Goal: Task Accomplishment & Management: Manage account settings

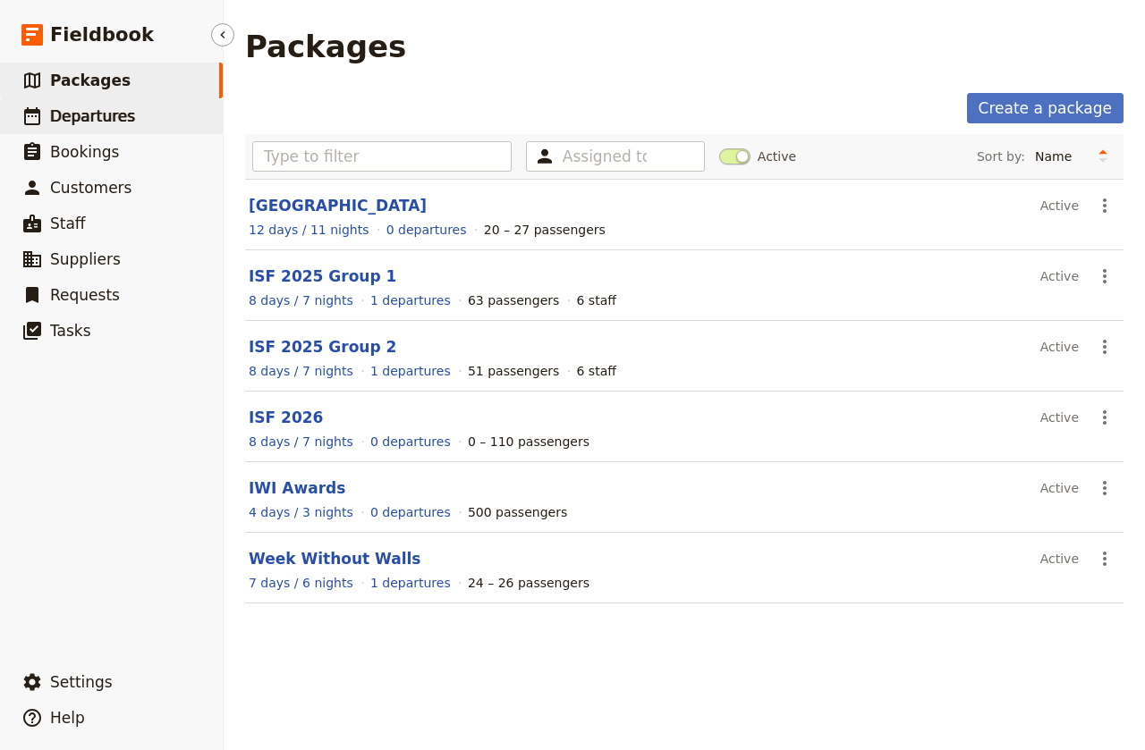
click at [83, 115] on span "Departures" at bounding box center [92, 116] width 85 height 18
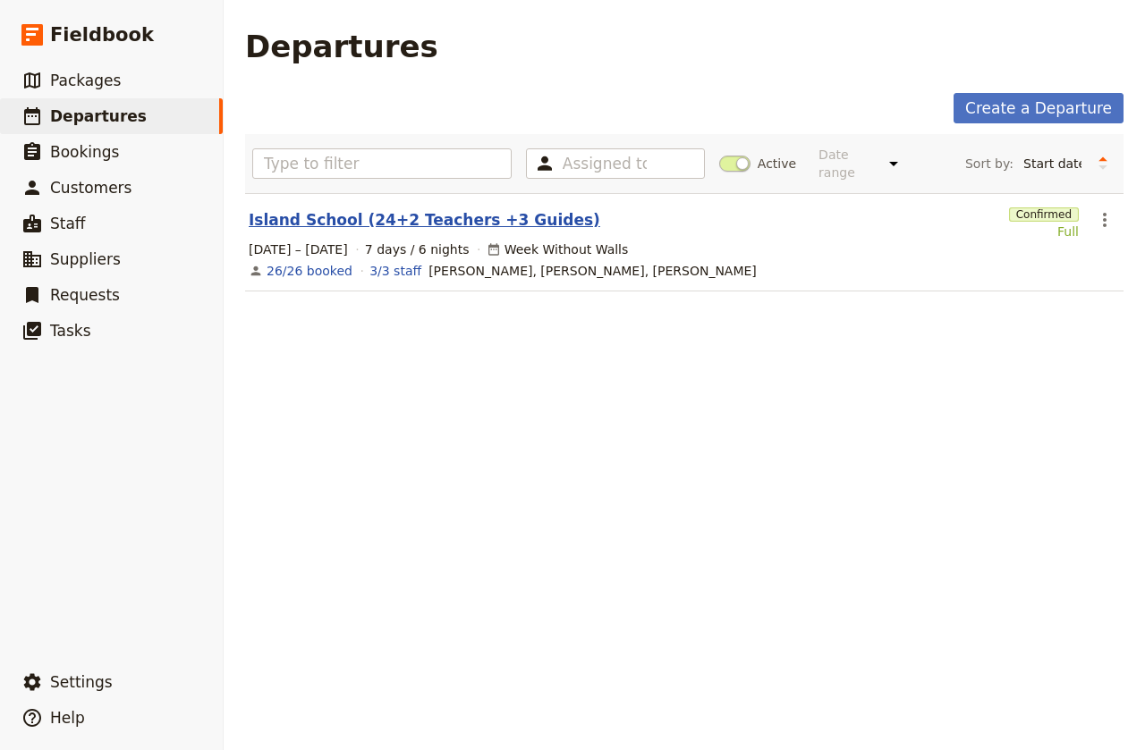
click at [344, 209] on link "Island School (24+2 Teachers +3 Guides)" at bounding box center [425, 219] width 352 height 21
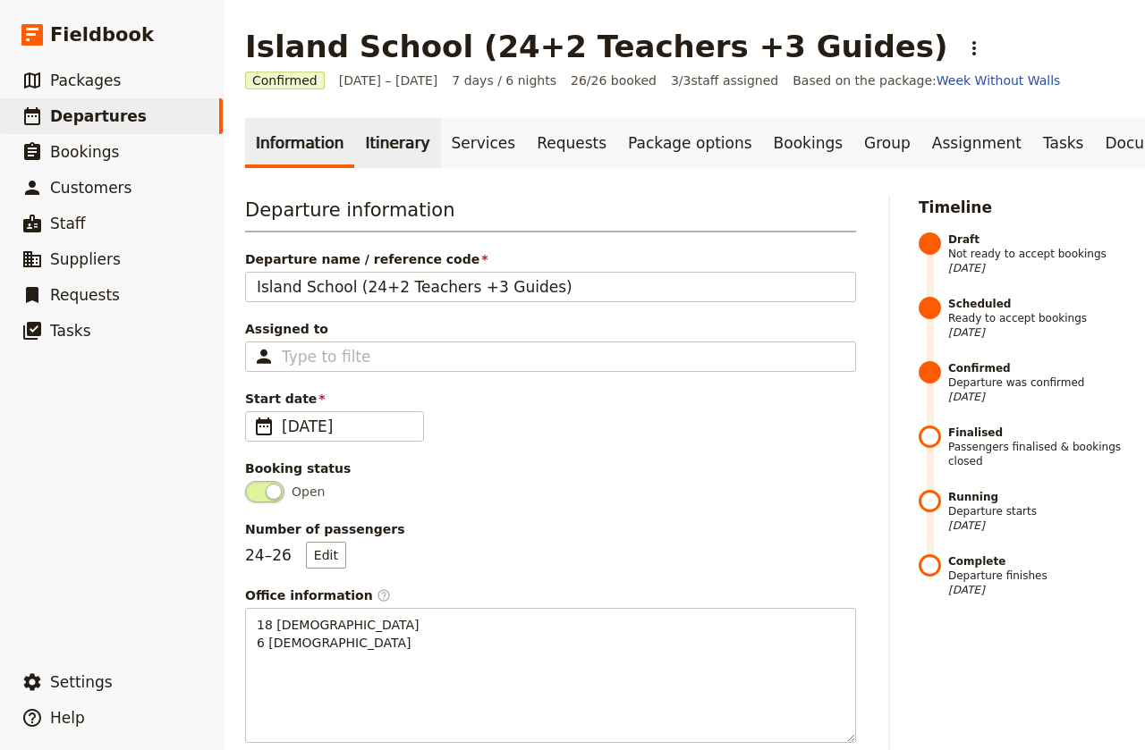
click at [370, 146] on link "Itinerary" at bounding box center [397, 143] width 86 height 50
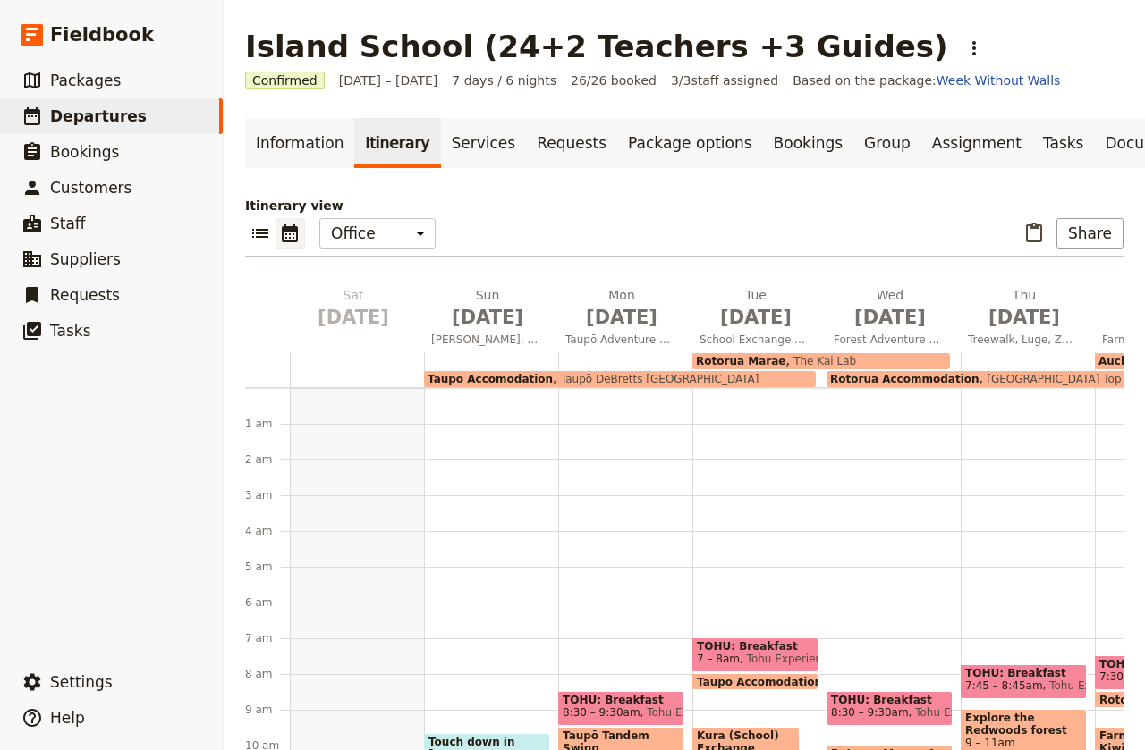
scroll to position [197, 0]
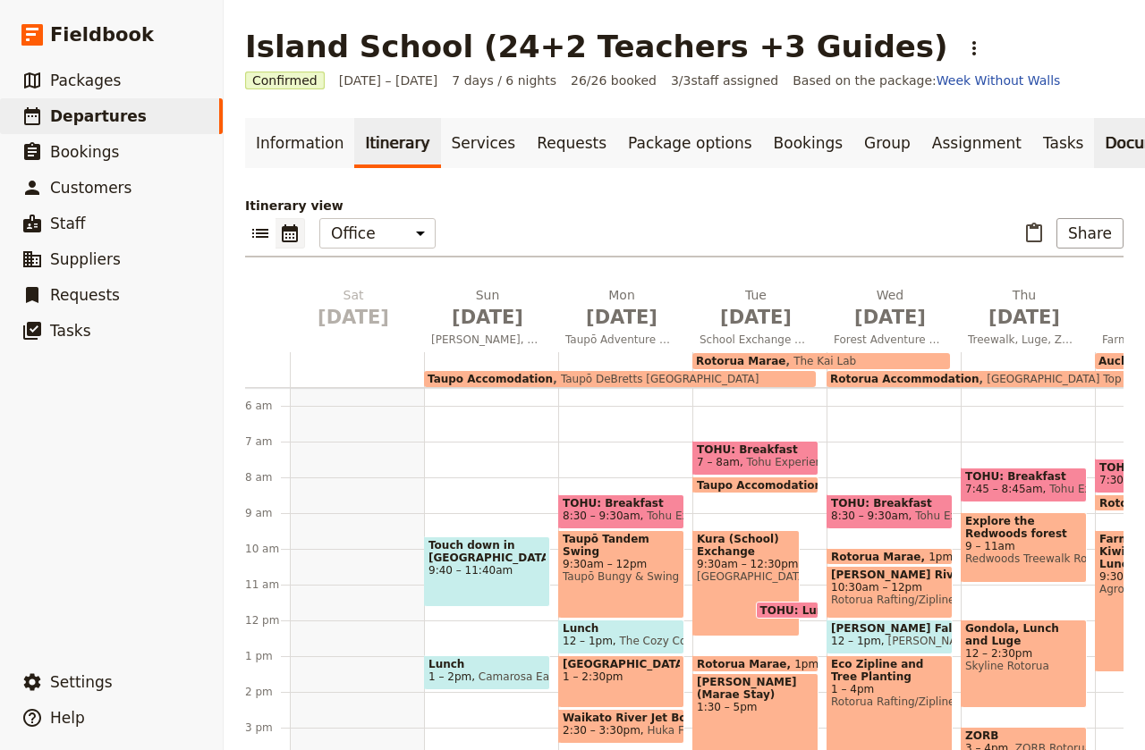
click at [1094, 143] on link "Documents" at bounding box center [1148, 143] width 108 height 50
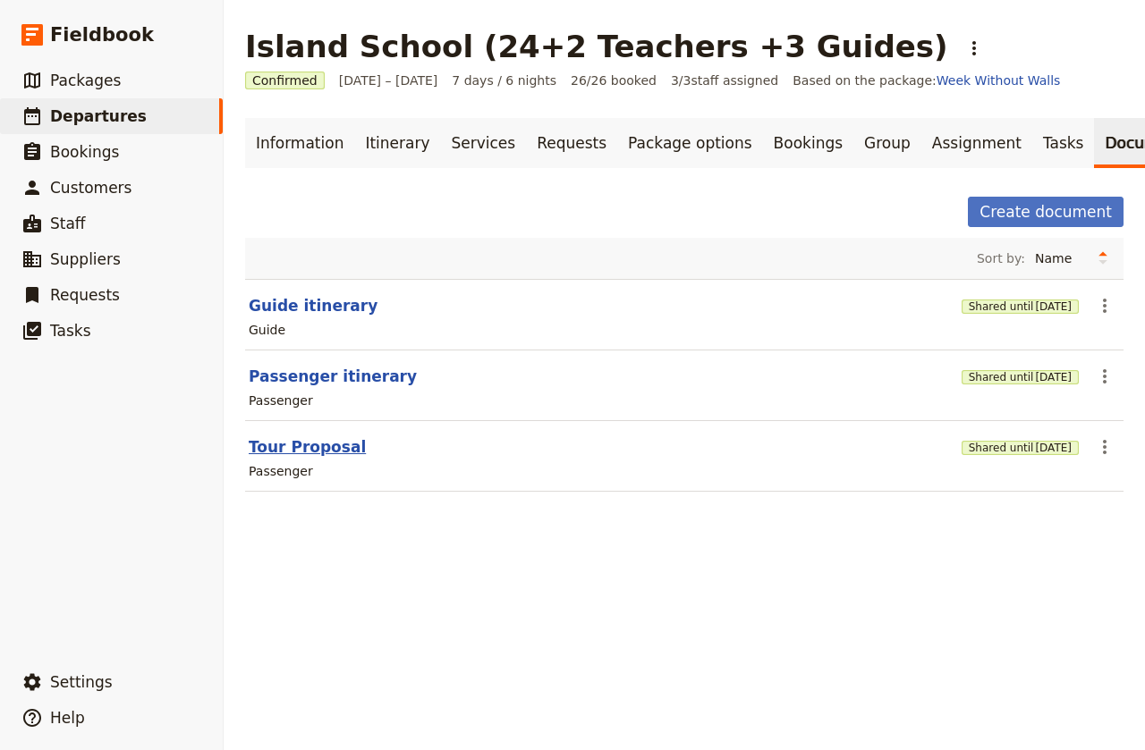
click at [303, 448] on button "Tour Proposal" at bounding box center [307, 446] width 117 height 21
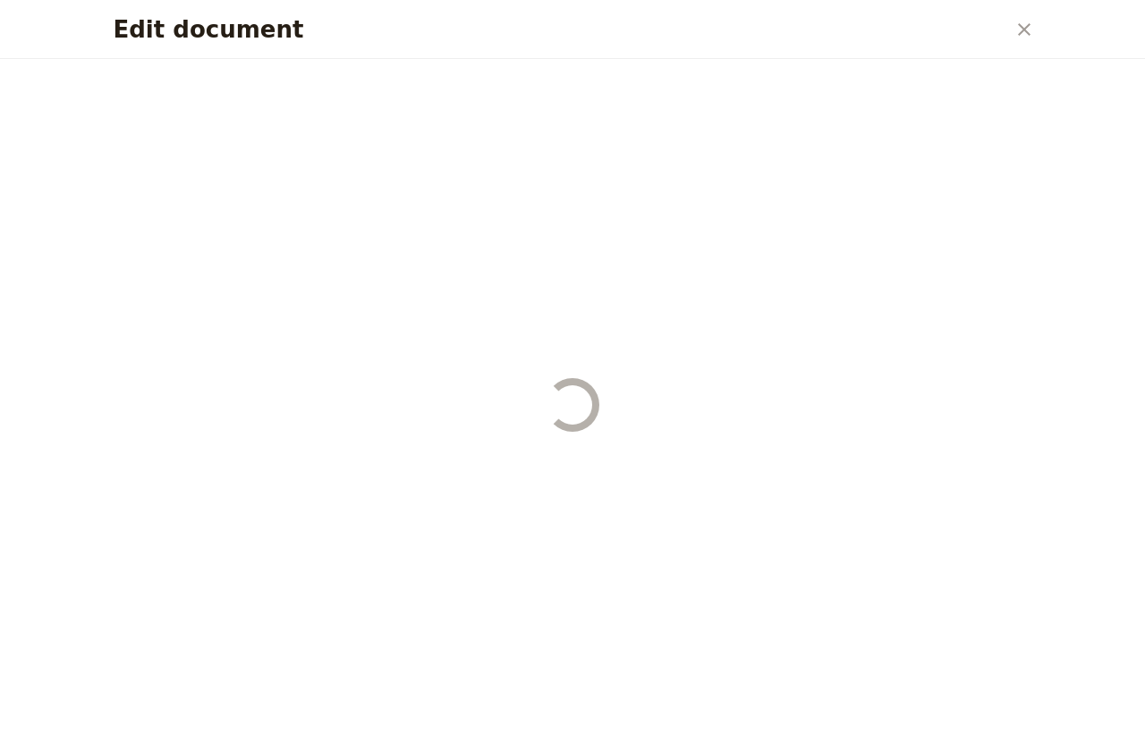
select select "PASSENGER"
select select "RUN_SHEET"
select select "LARGE"
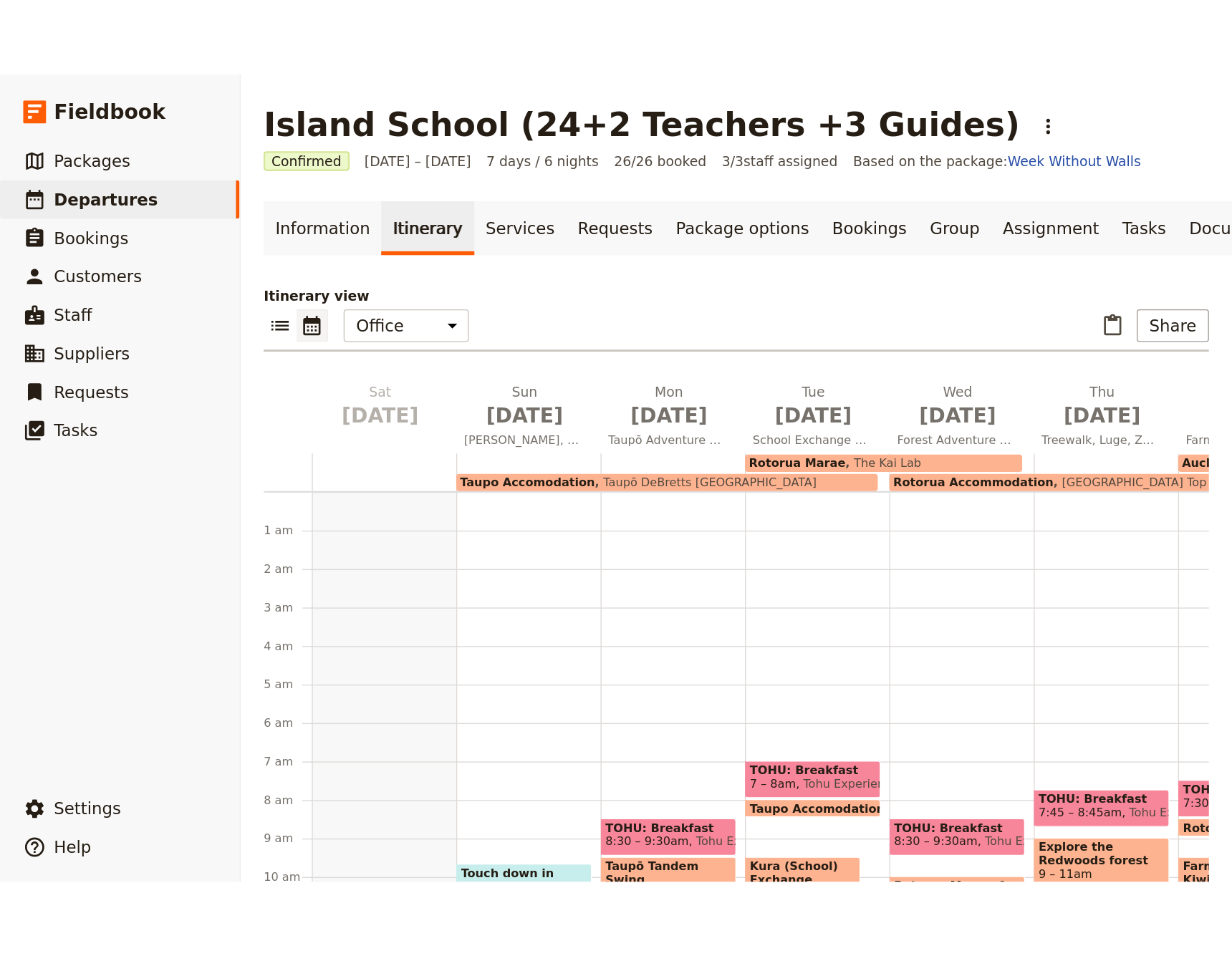
scroll to position [158, 0]
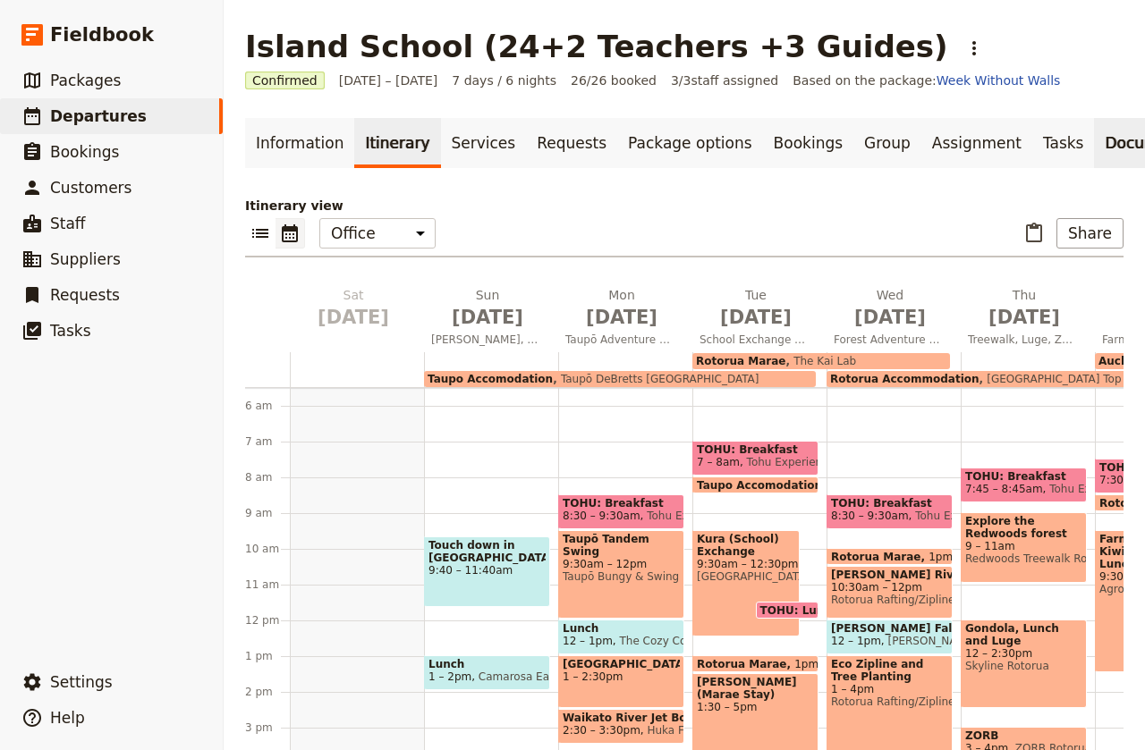
click at [1094, 149] on link "Documents" at bounding box center [1148, 143] width 108 height 50
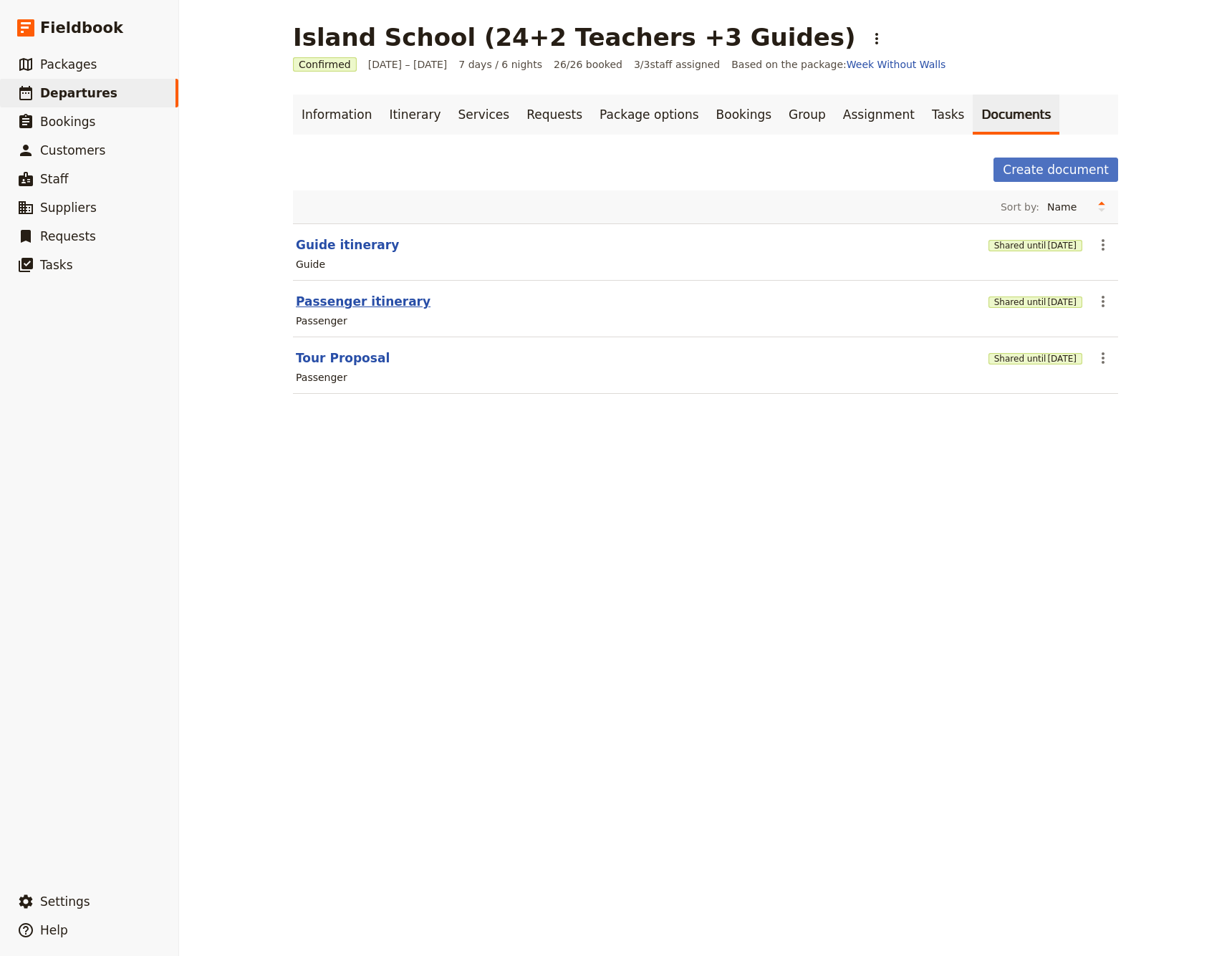
click at [379, 300] on button "Passenger itinerary" at bounding box center [363, 301] width 135 height 17
select select "PASSENGER"
select select "RUN_SHEET"
select select "LARGE"
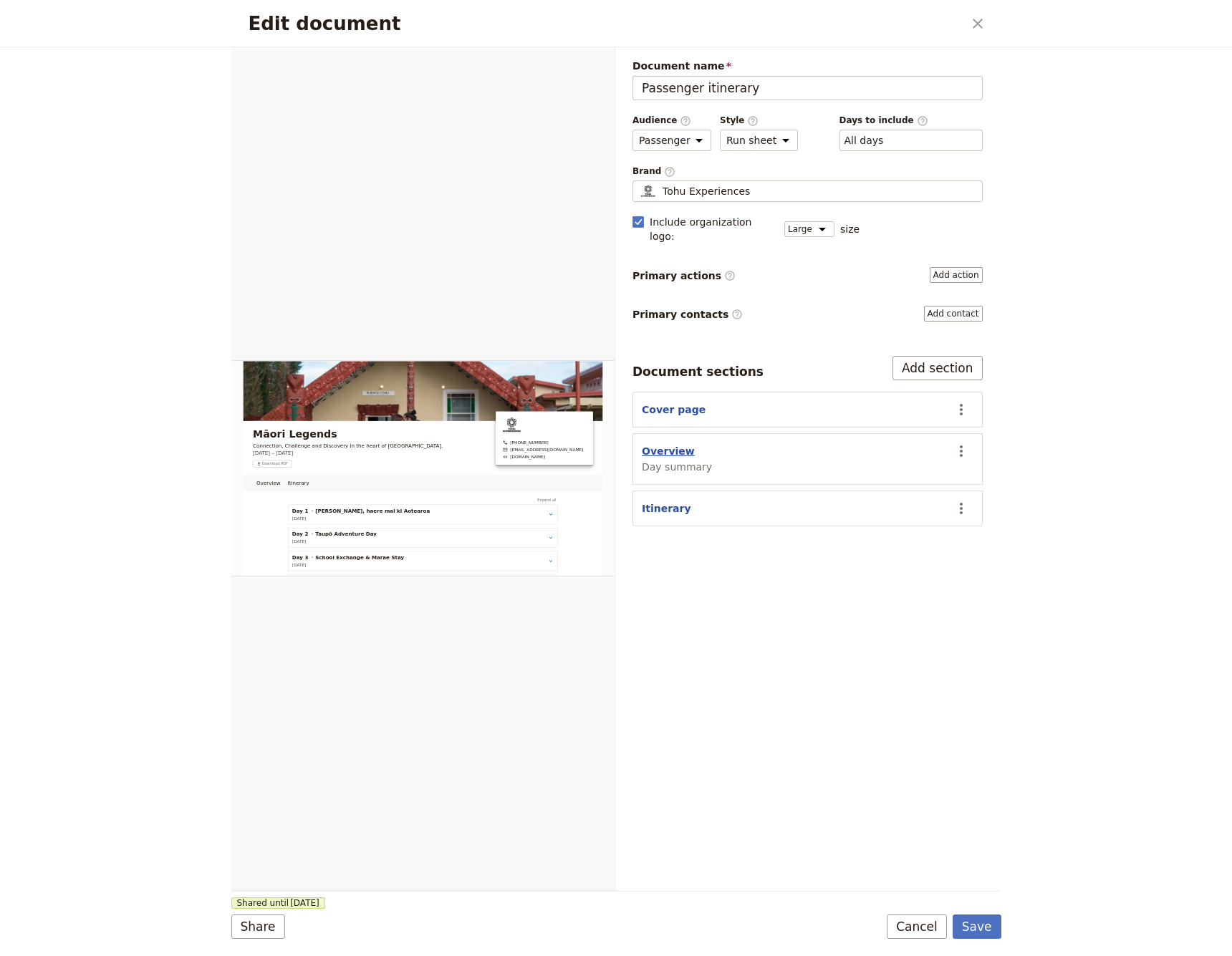
click at [675, 444] on button "Overview" at bounding box center [668, 452] width 53 height 14
select select "DAY_SUMMARY"
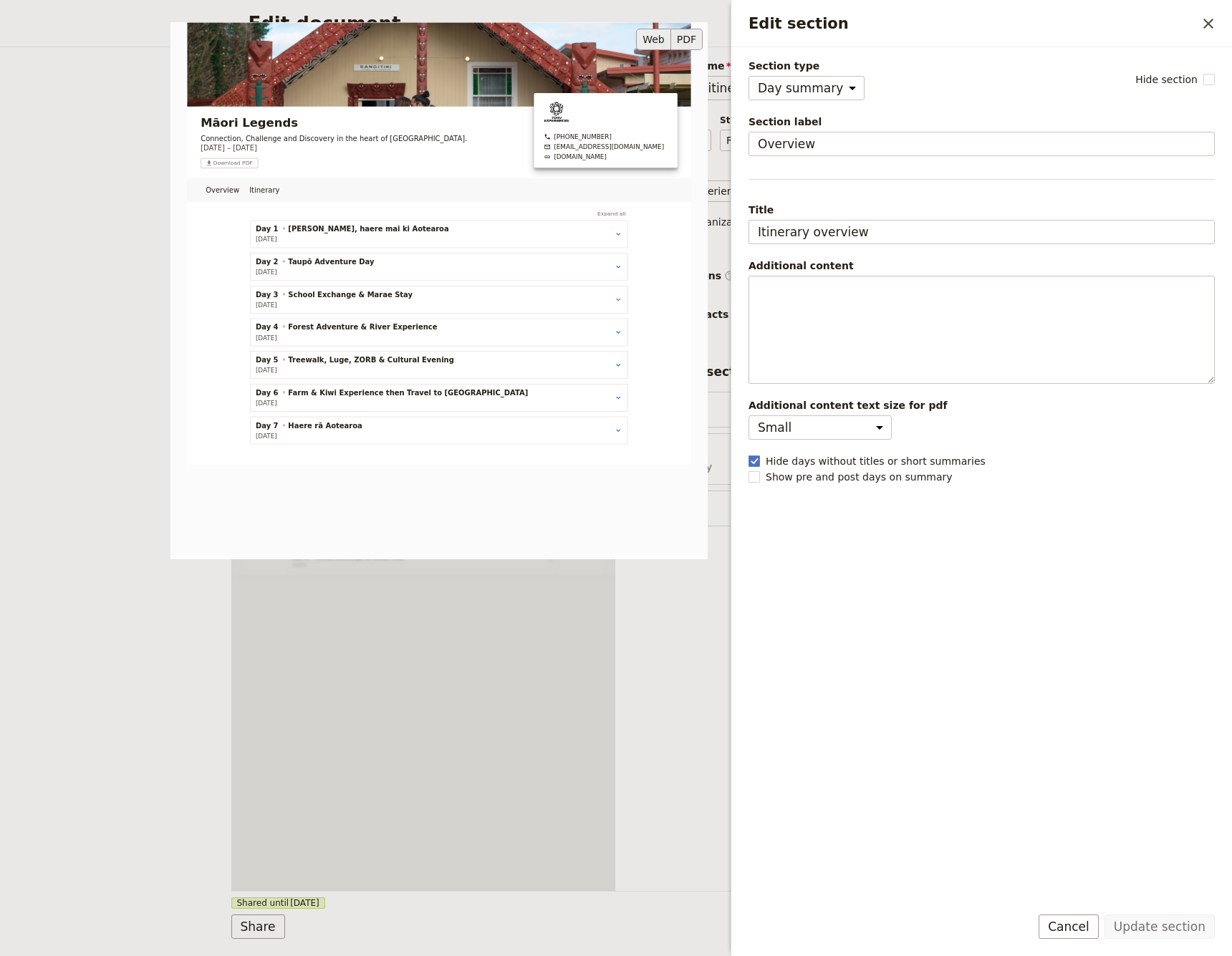
click at [690, 40] on button "PDF" at bounding box center [686, 39] width 31 height 22
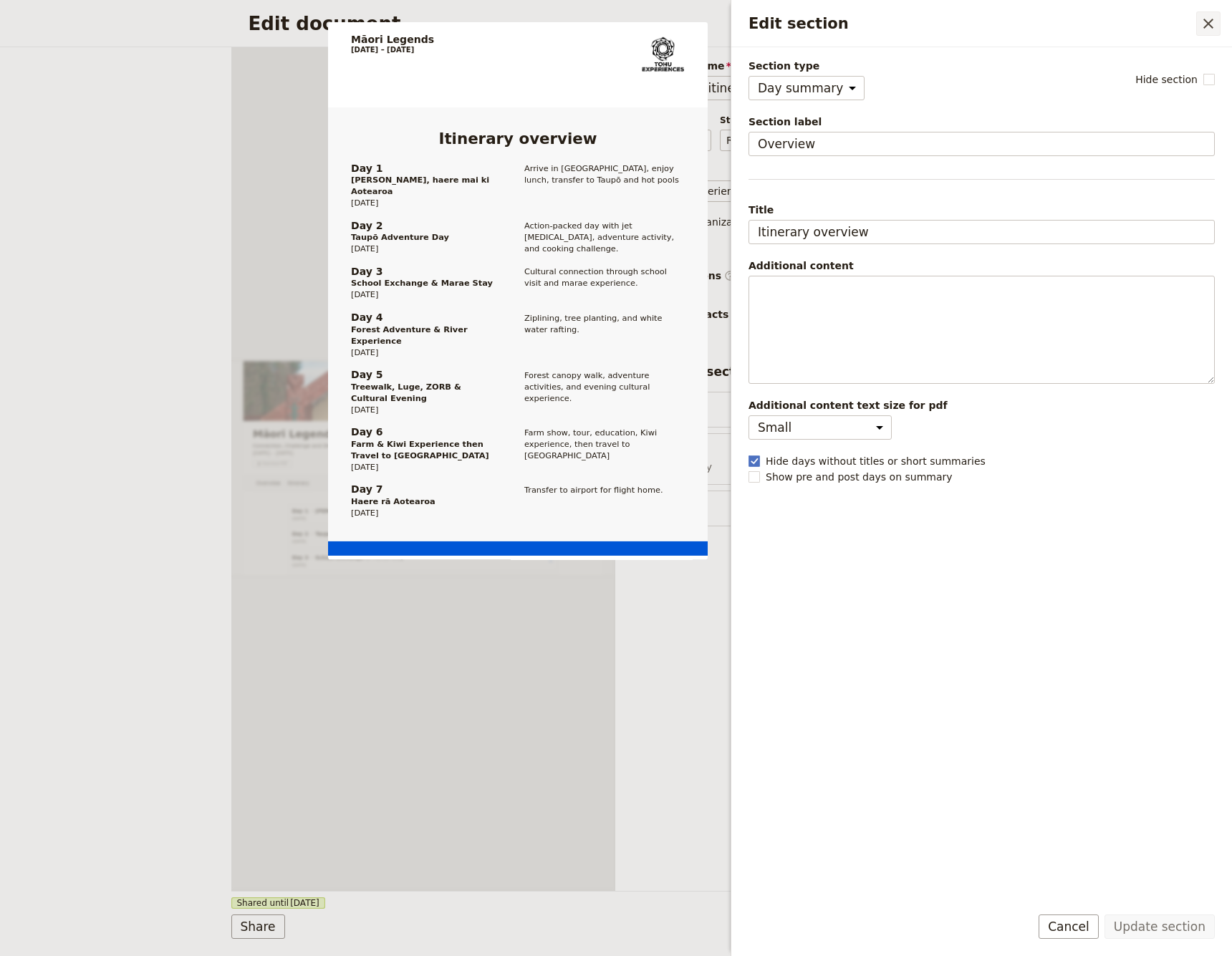
click at [916, 20] on icon "Close drawer" at bounding box center [1208, 23] width 17 height 17
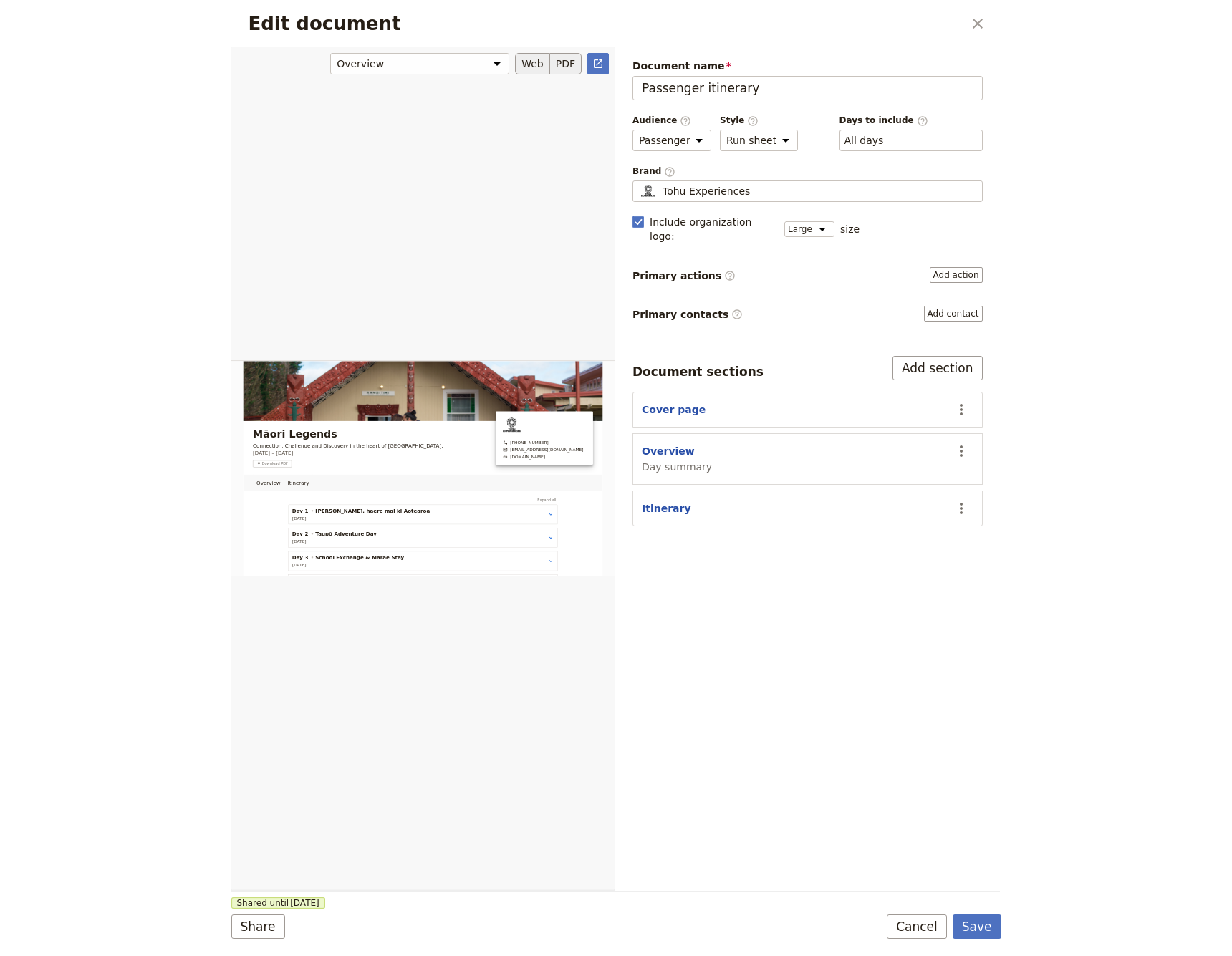
click at [570, 61] on button "PDF" at bounding box center [566, 63] width 31 height 22
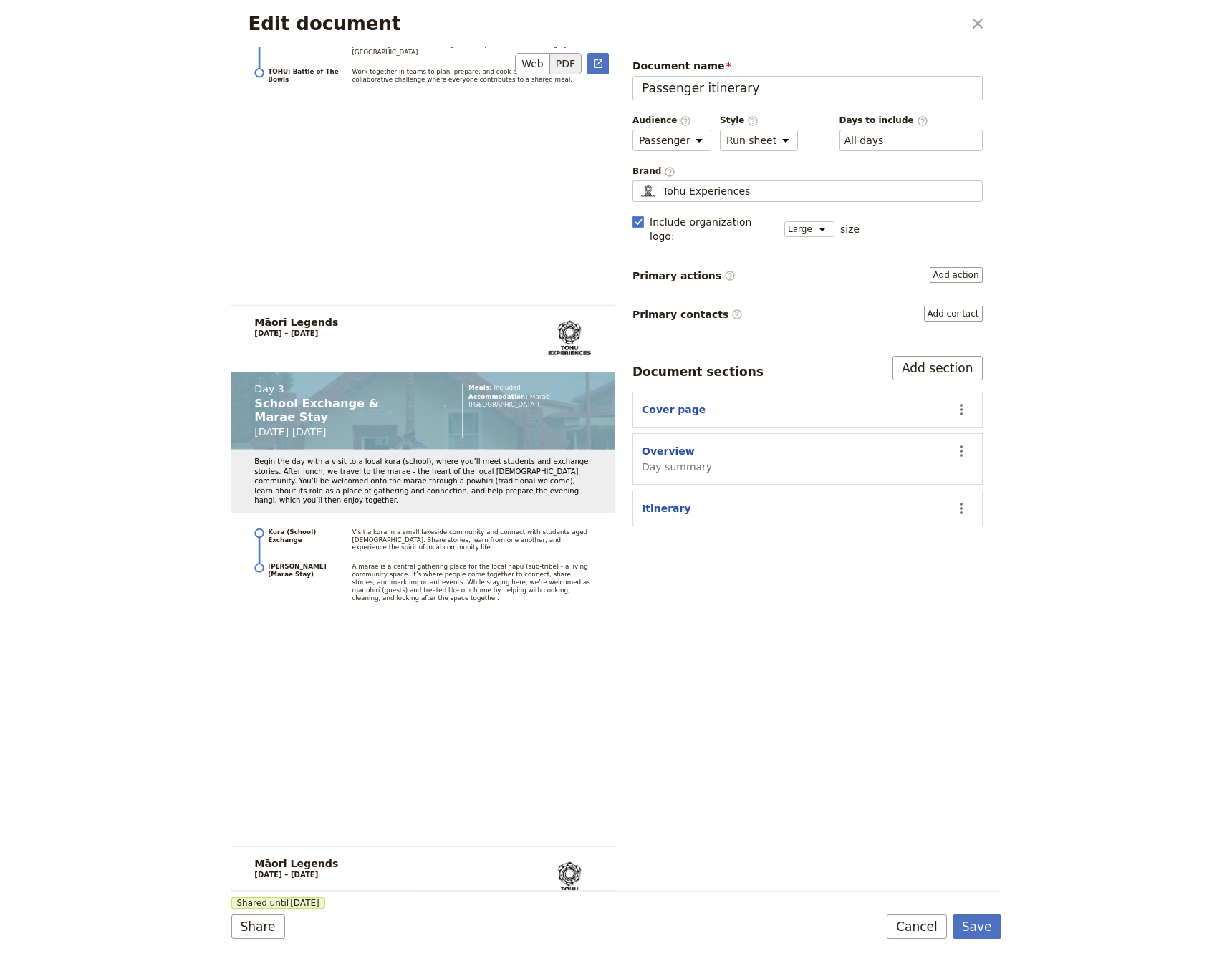
scroll to position [3302, 0]
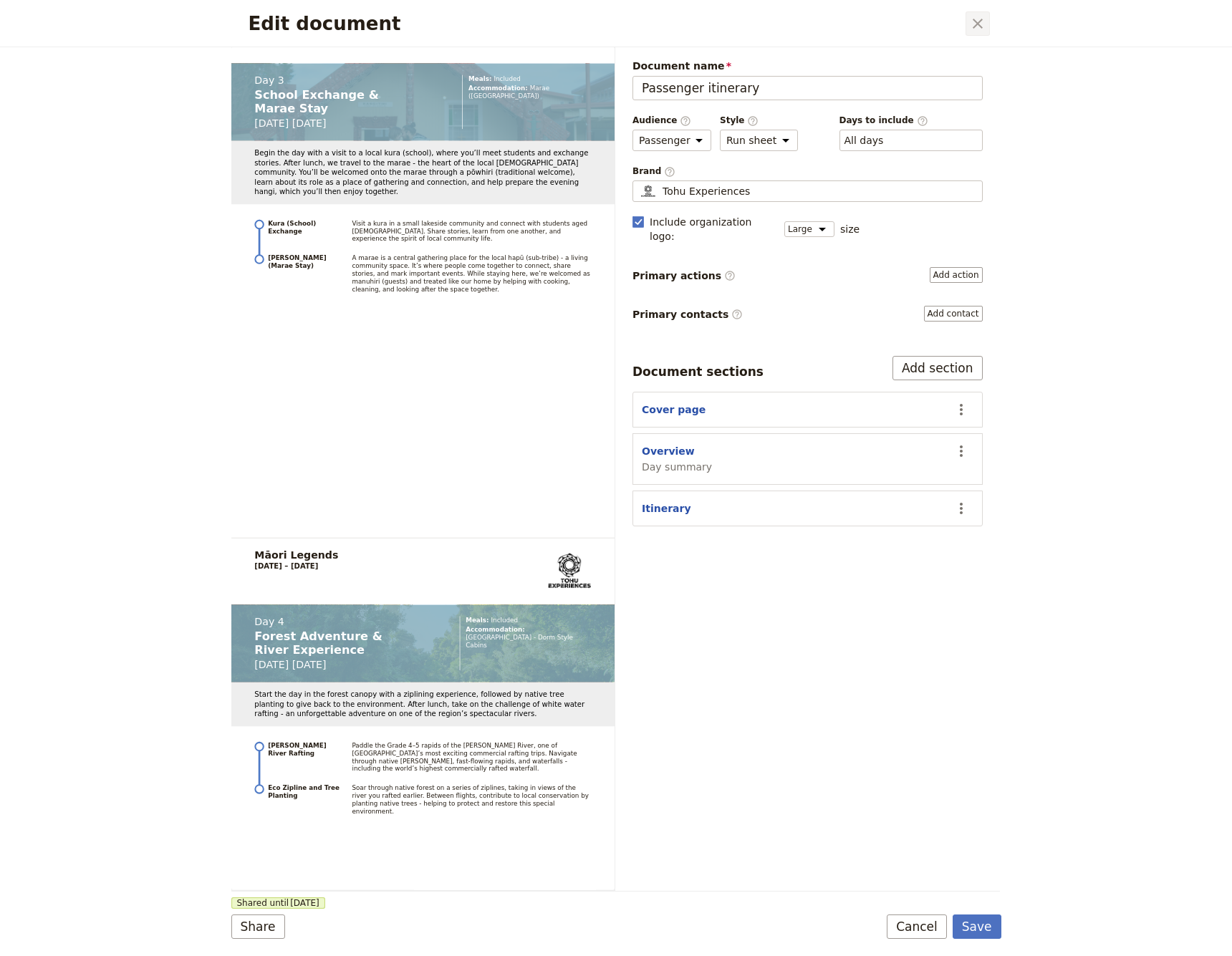
click at [916, 21] on icon "Close dialog" at bounding box center [978, 23] width 10 height 10
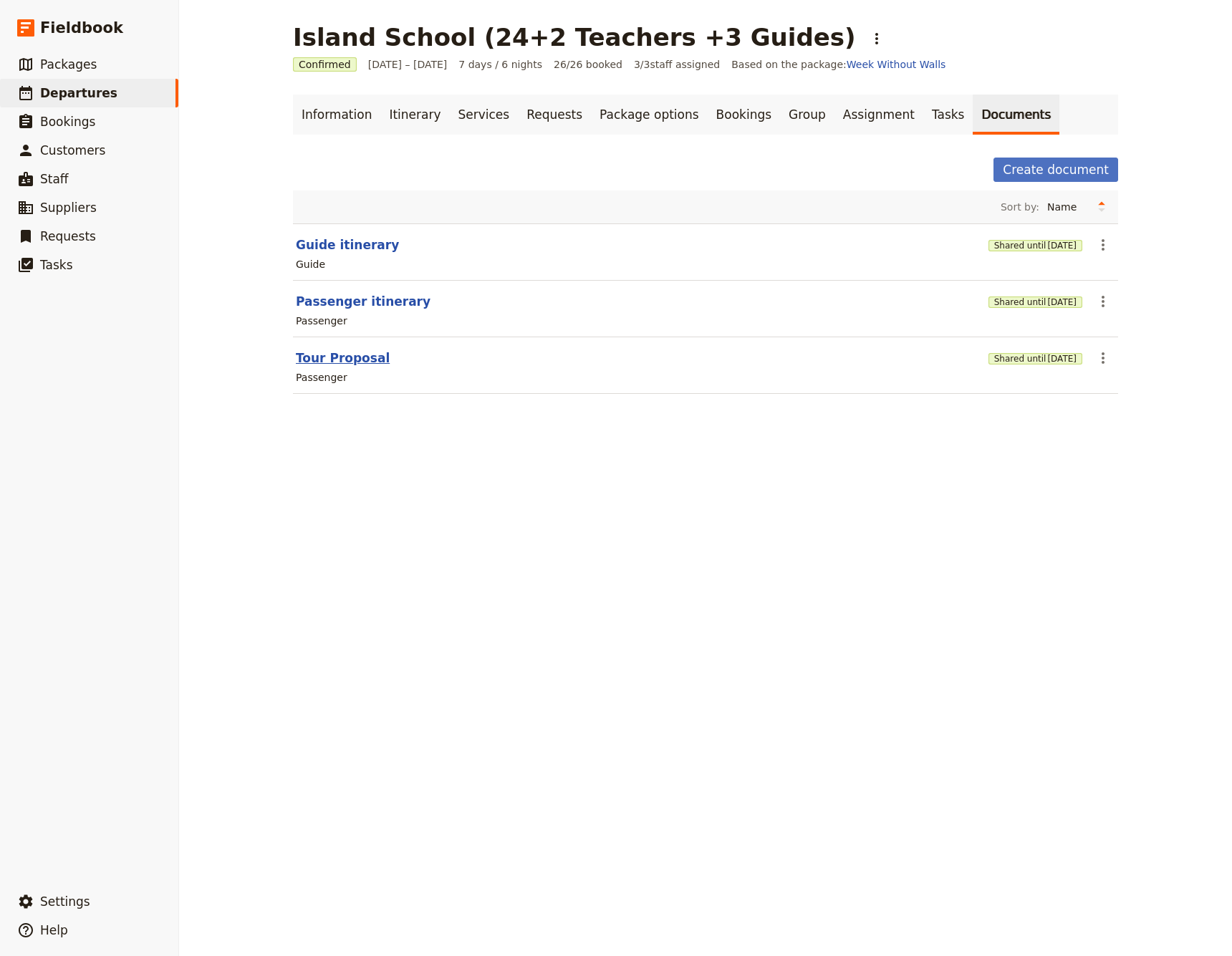
click at [360, 357] on button "Tour Proposal" at bounding box center [342, 357] width 94 height 17
select select "PASSENGER"
select select "RUN_SHEET"
select select "LARGE"
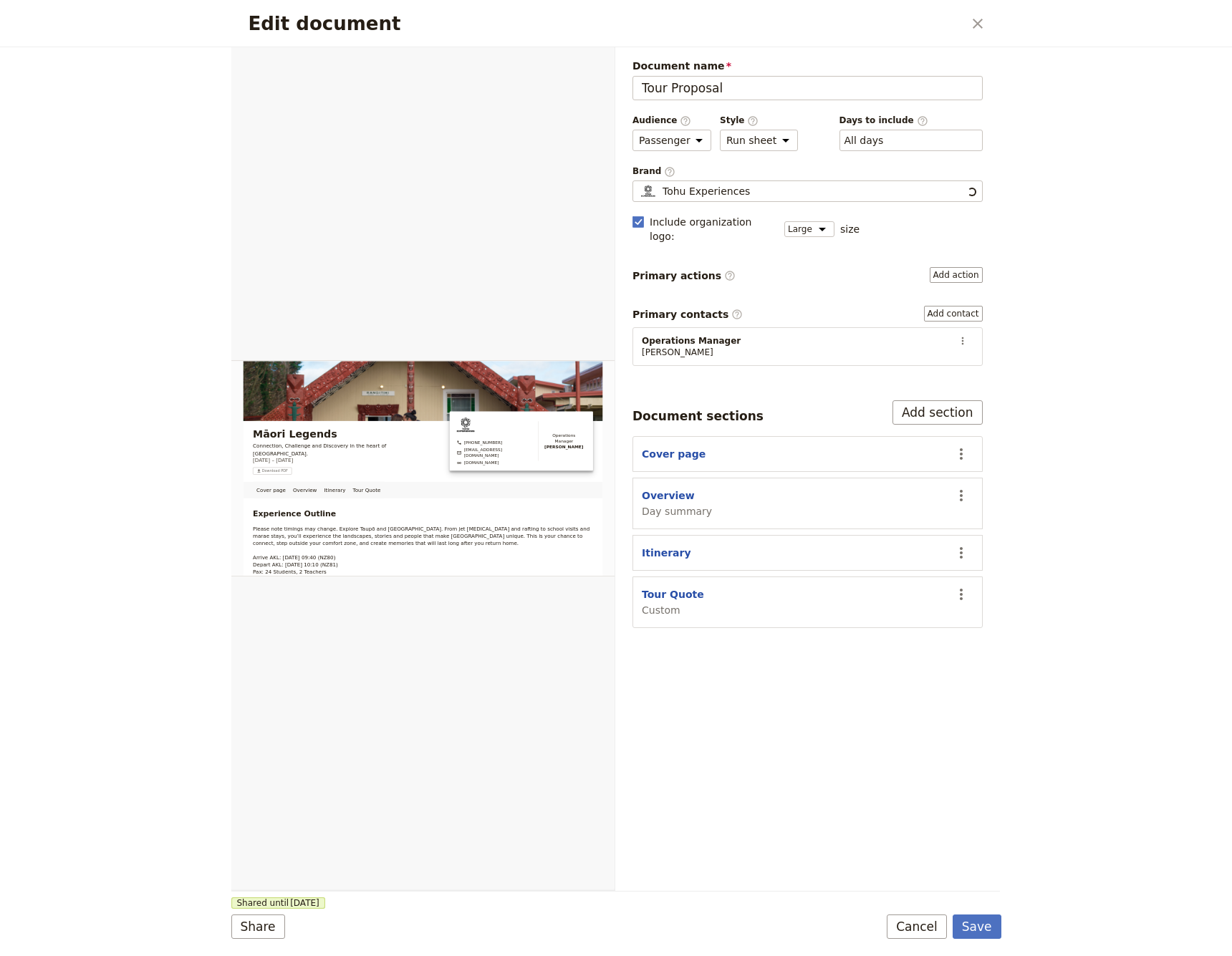
scroll to position [0, 0]
click at [682, 587] on button "Tour Quote" at bounding box center [673, 594] width 62 height 14
select select "CUSTOM"
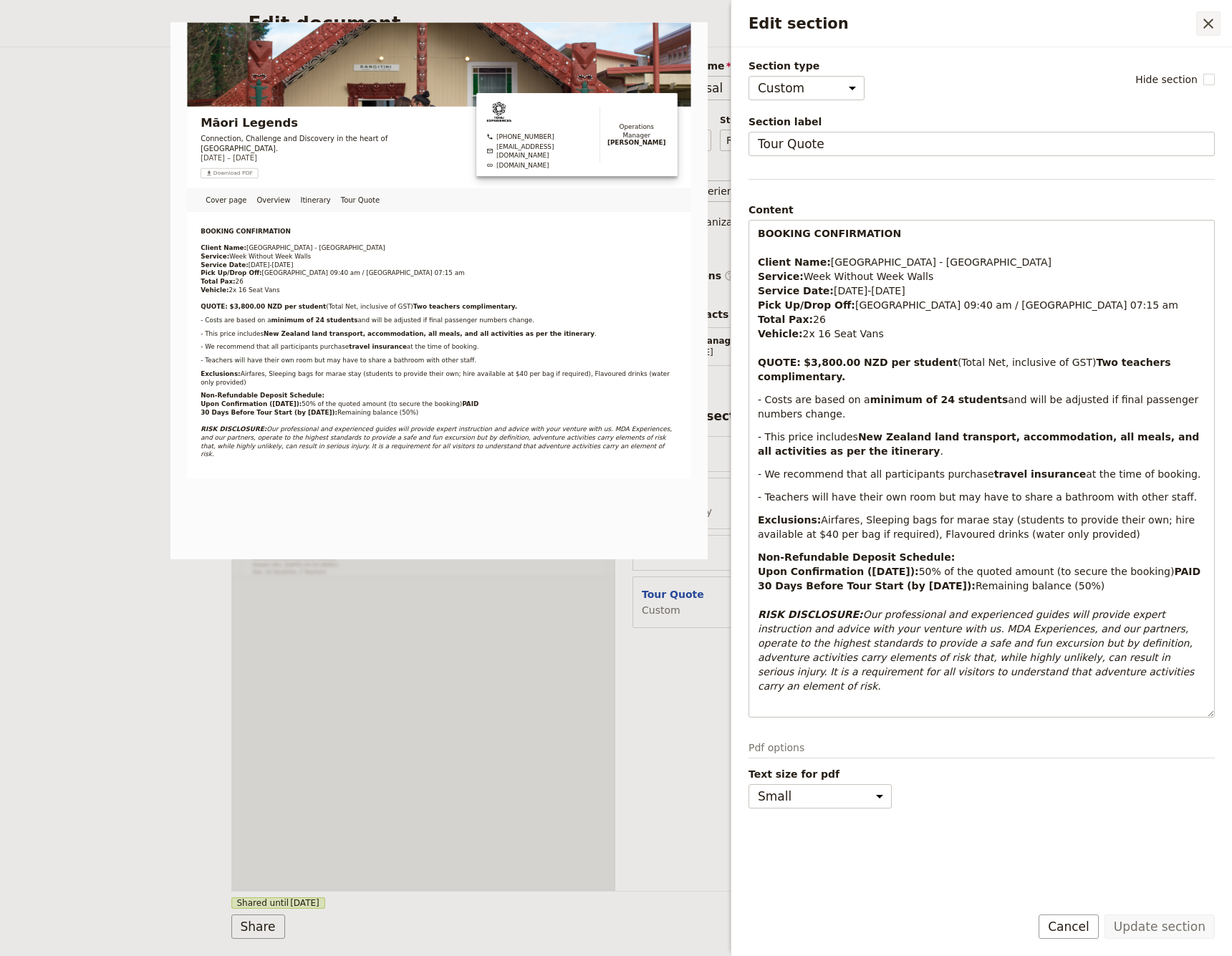
click at [916, 22] on icon "Close drawer" at bounding box center [1209, 23] width 10 height 10
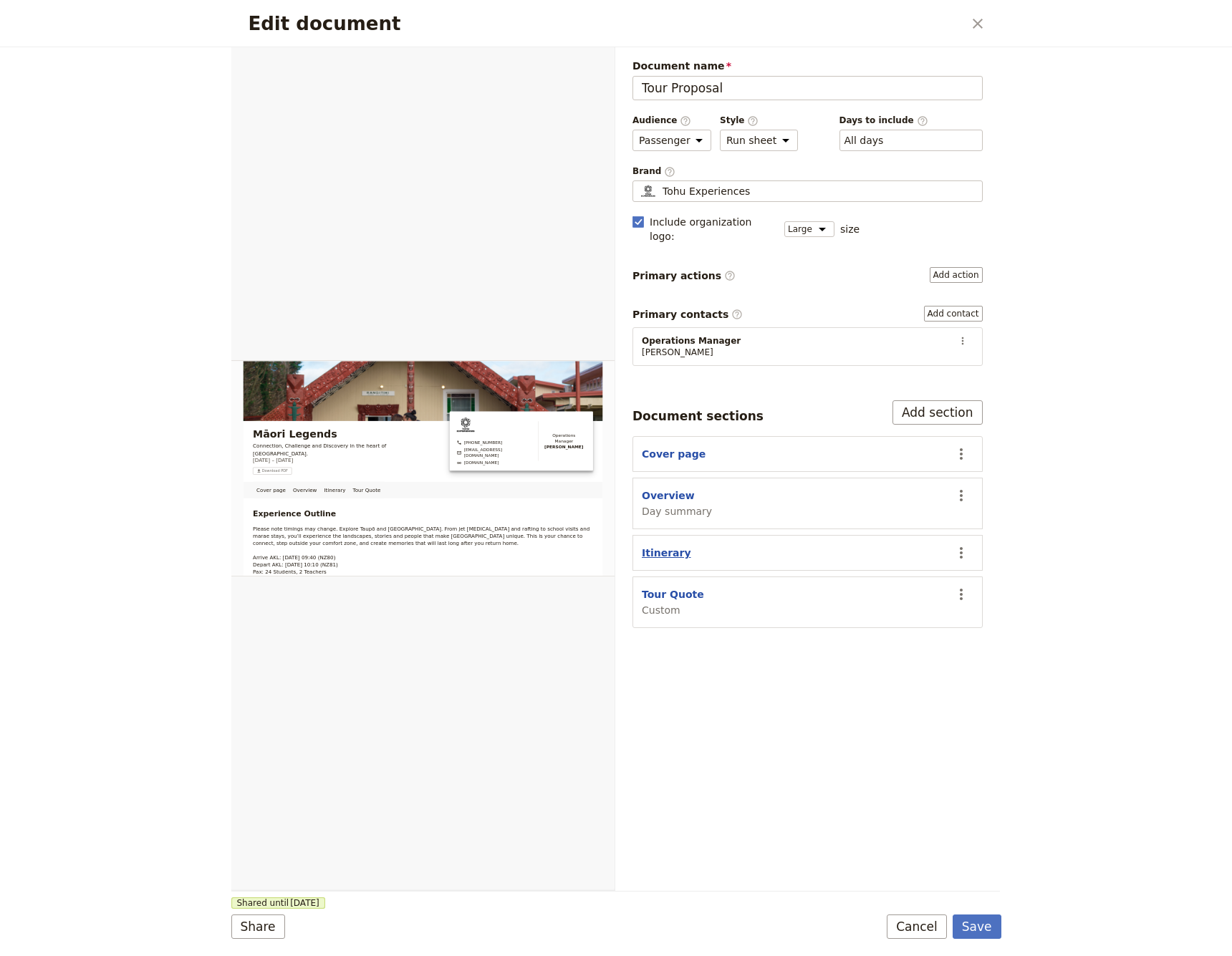
click at [661, 546] on button "Itinerary" at bounding box center [666, 553] width 50 height 14
select select "ITINERARY"
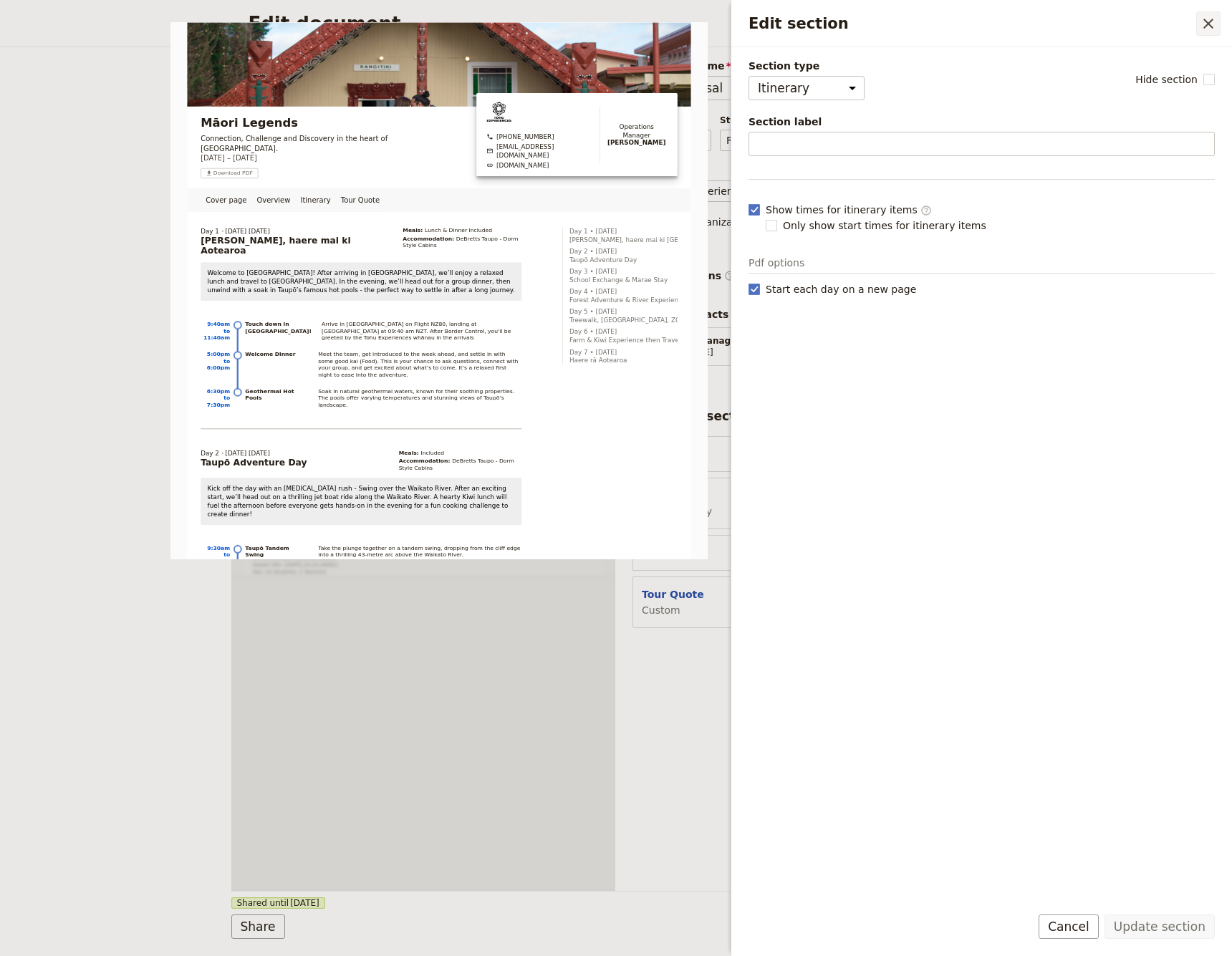
click at [916, 18] on icon "Close drawer" at bounding box center [1208, 23] width 17 height 17
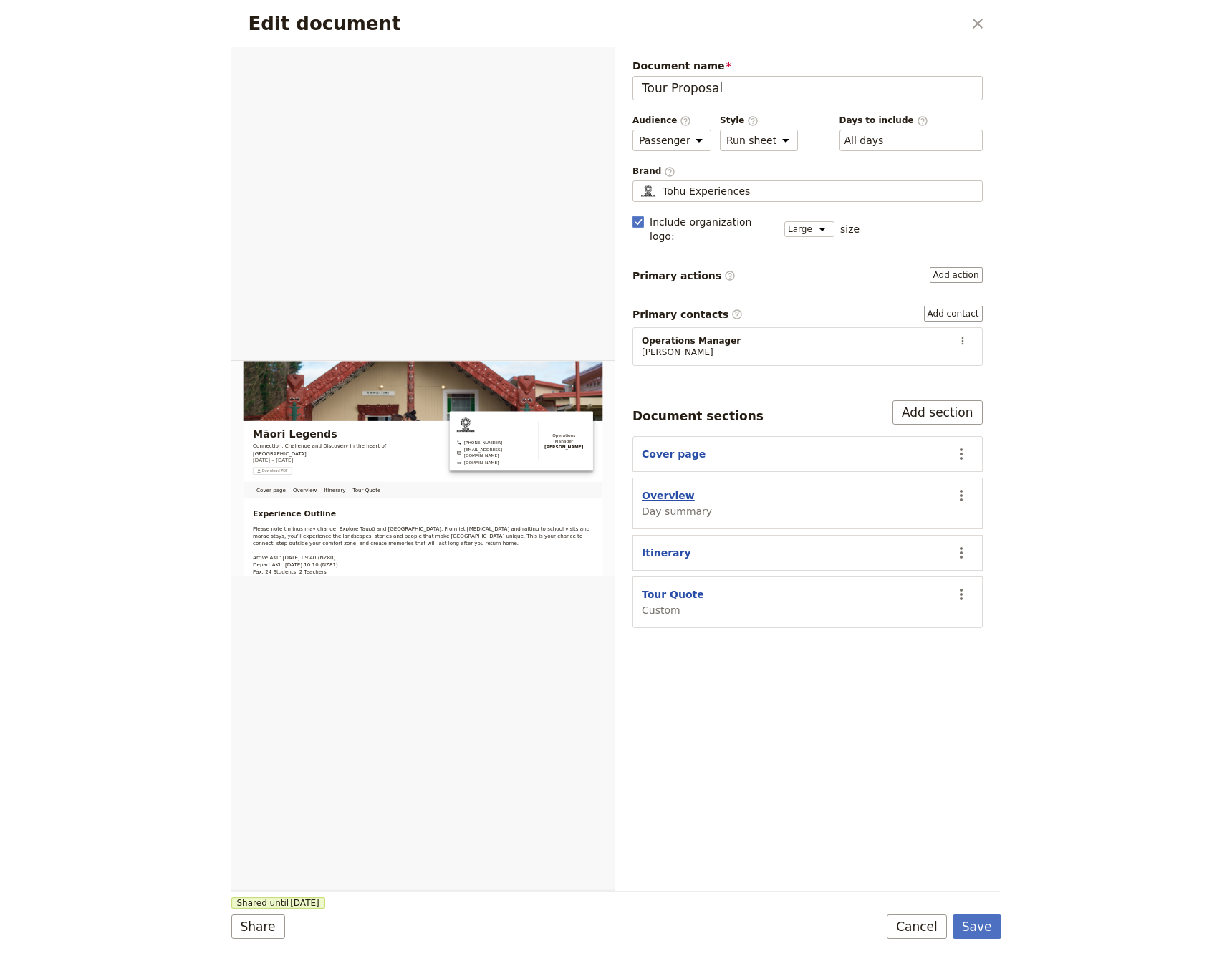
click at [678, 488] on button "Overview" at bounding box center [668, 496] width 53 height 14
select select "DAY_SUMMARY"
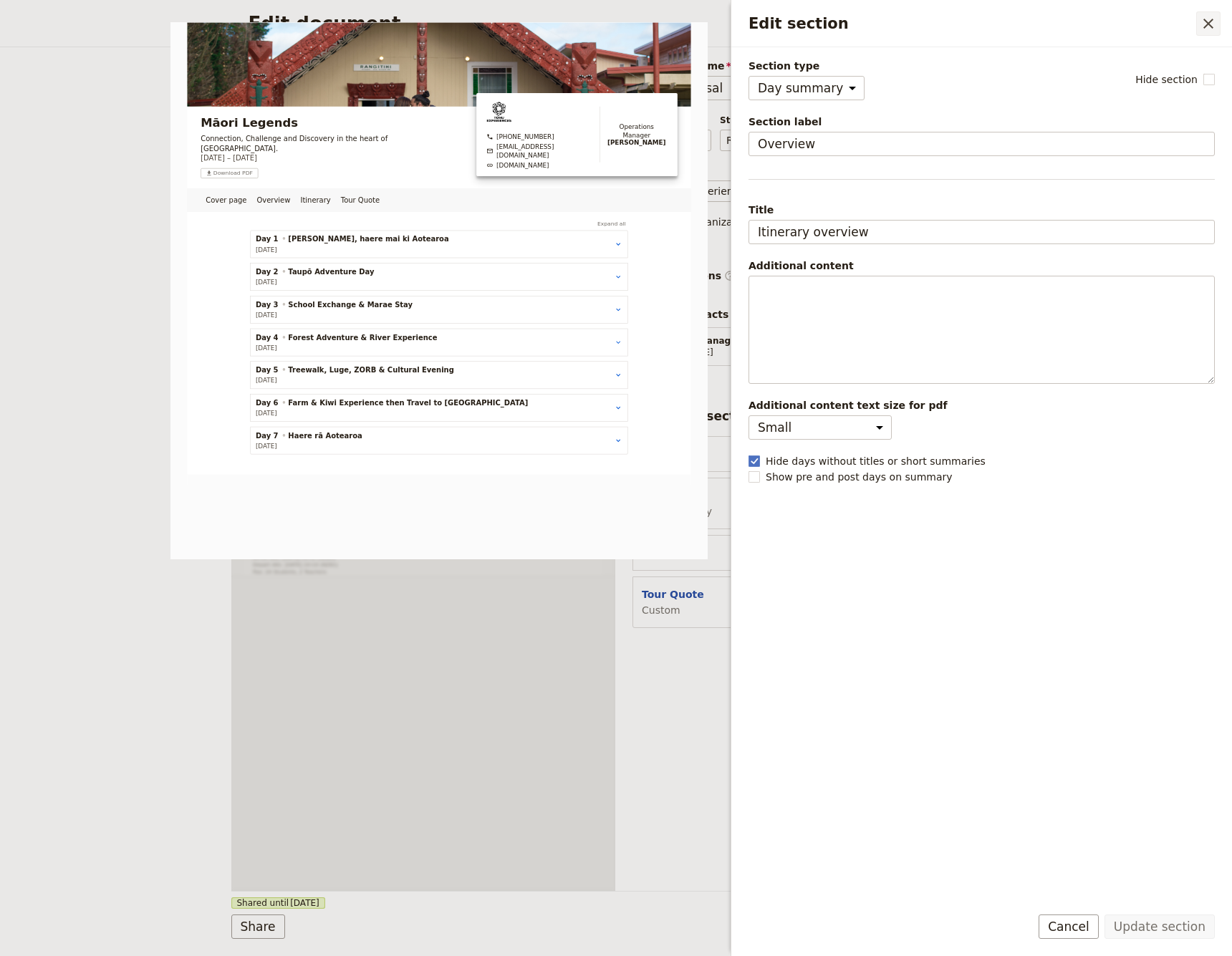
click at [916, 21] on icon "Close drawer" at bounding box center [1208, 23] width 17 height 17
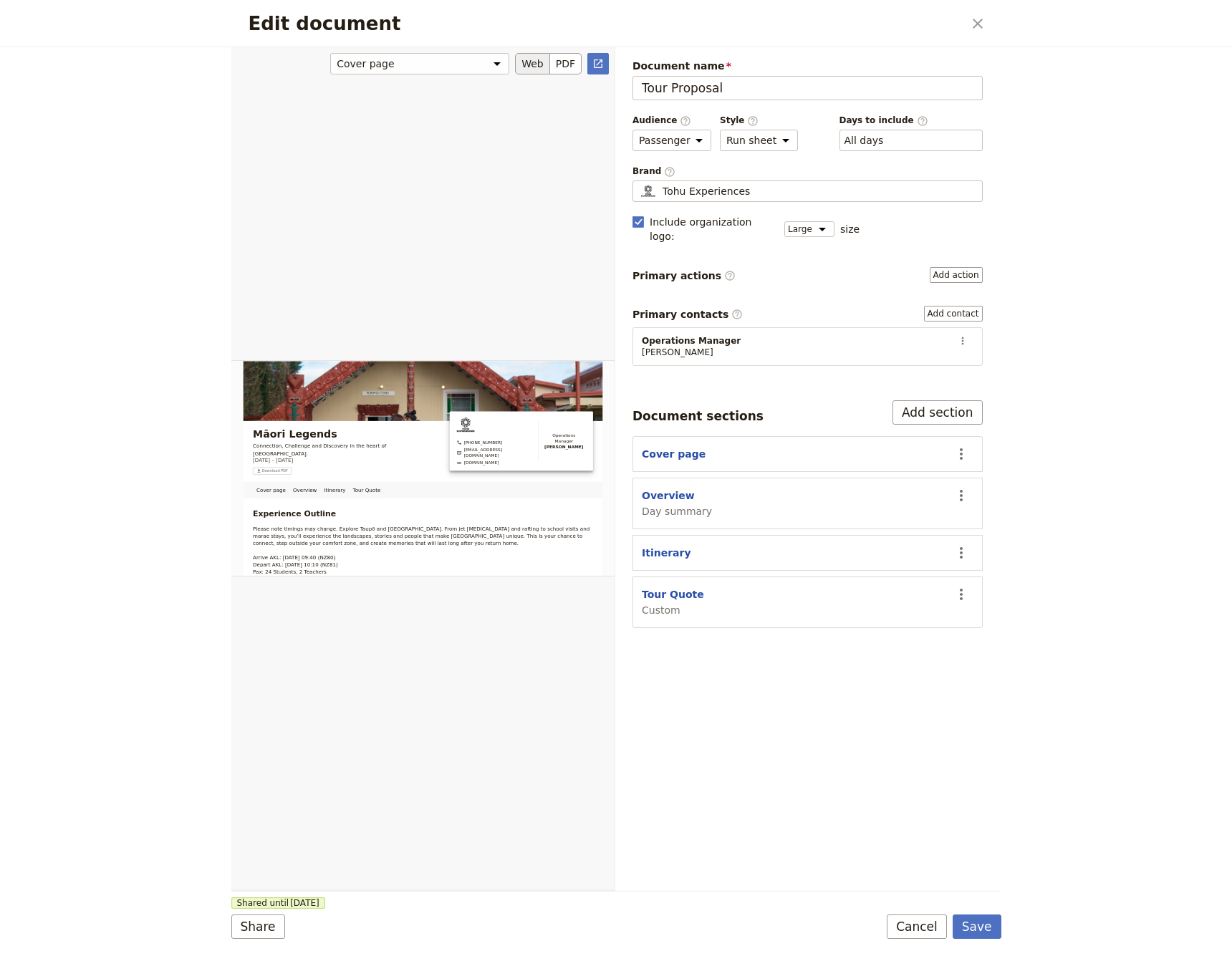
scroll to position [69, 0]
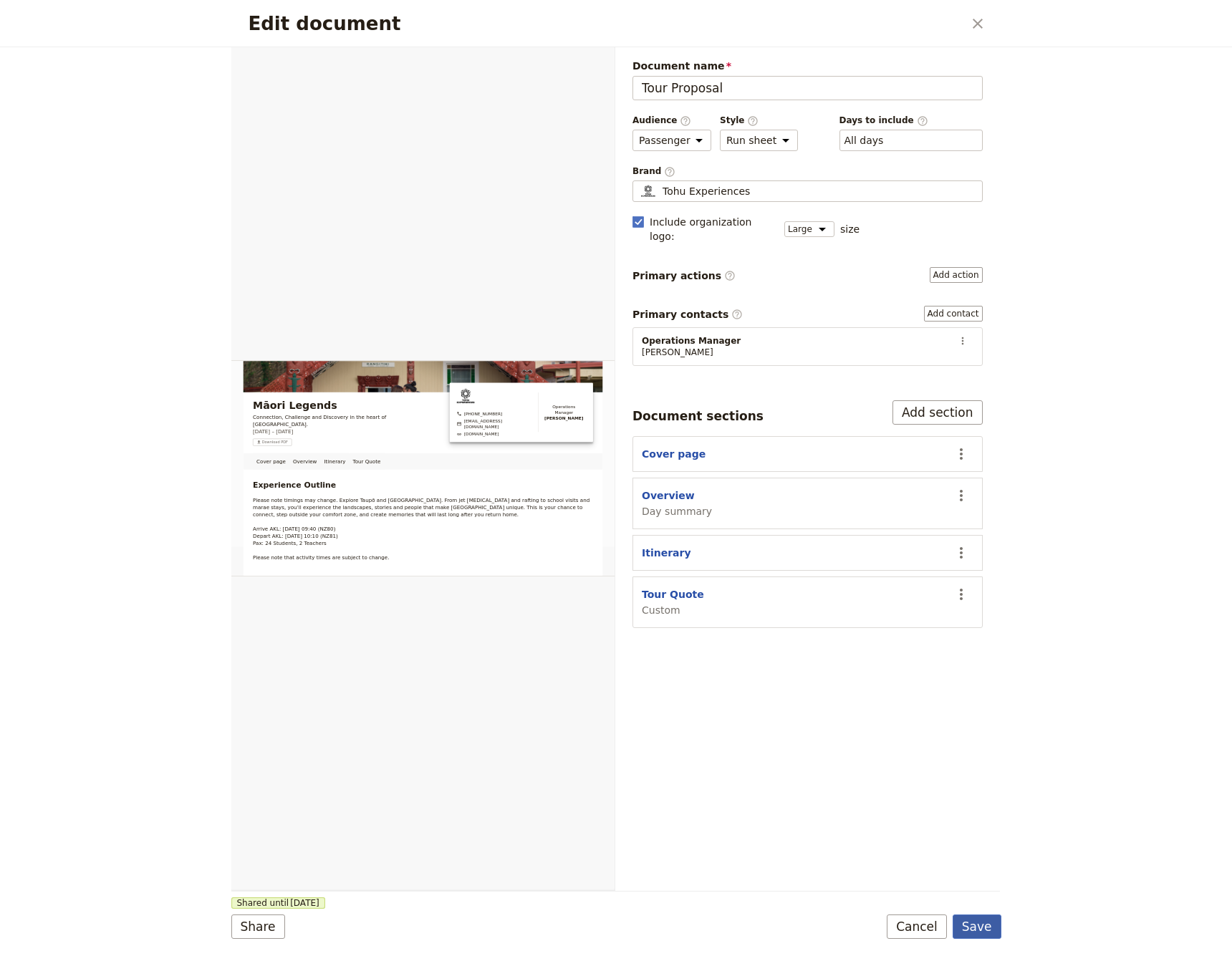
click at [916, 601] on button "Save" at bounding box center [977, 926] width 49 height 24
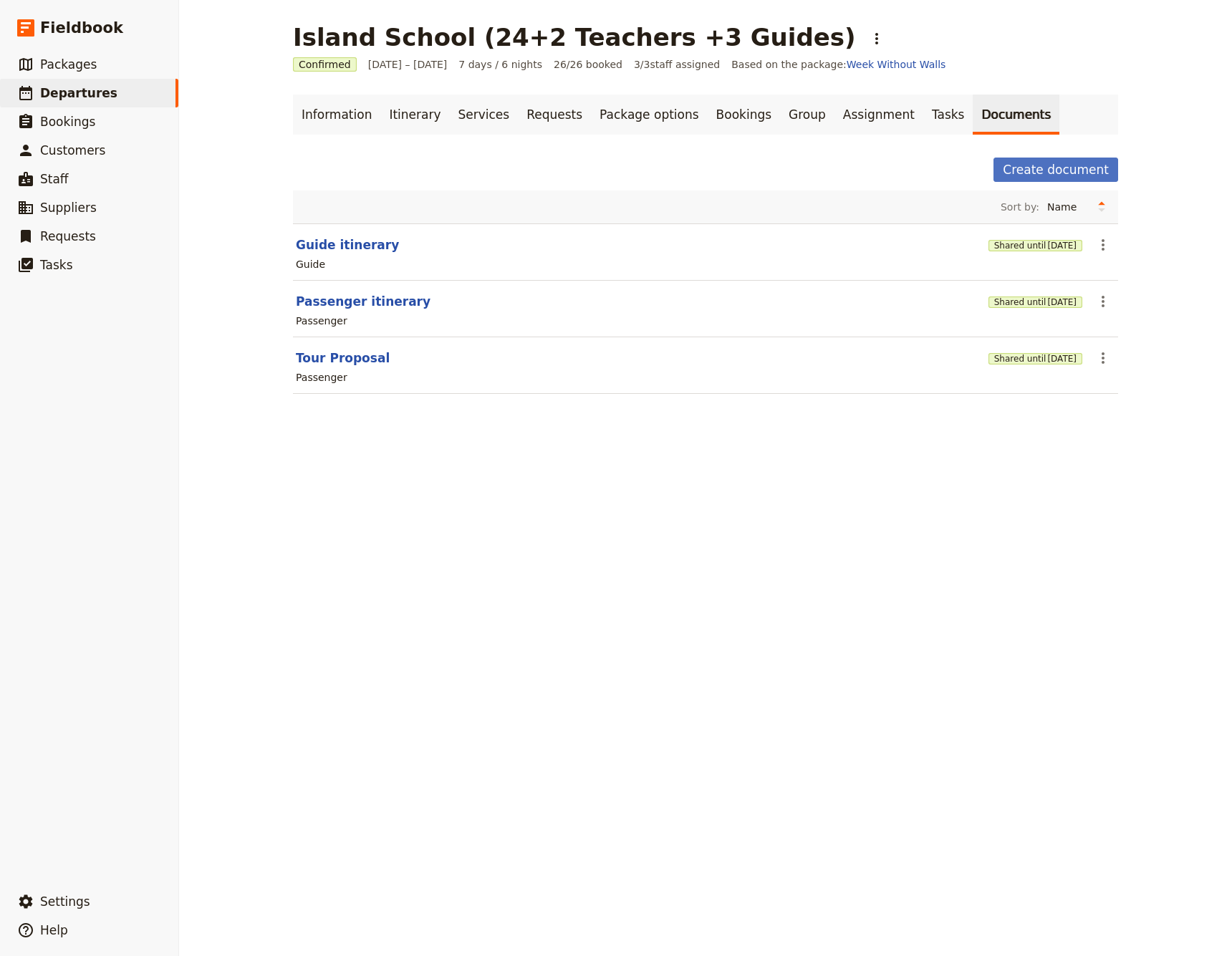
scroll to position [0, 0]
click at [916, 245] on icon "Actions" at bounding box center [1104, 245] width 3 height 11
click at [916, 275] on span "Share" at bounding box center [1115, 276] width 29 height 14
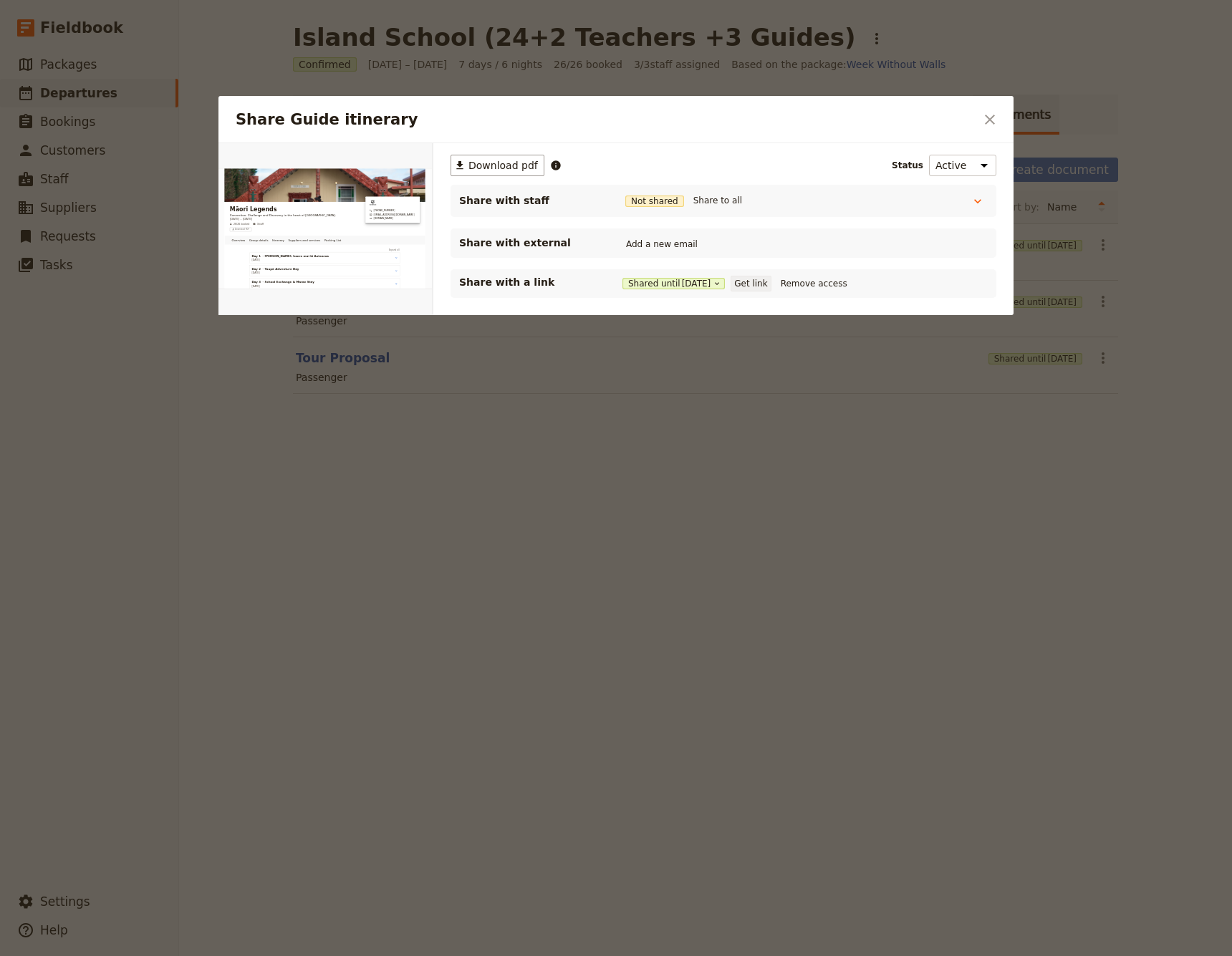
click at [769, 281] on button "Get link" at bounding box center [751, 283] width 40 height 16
click at [916, 118] on icon "Close dialog" at bounding box center [989, 119] width 17 height 17
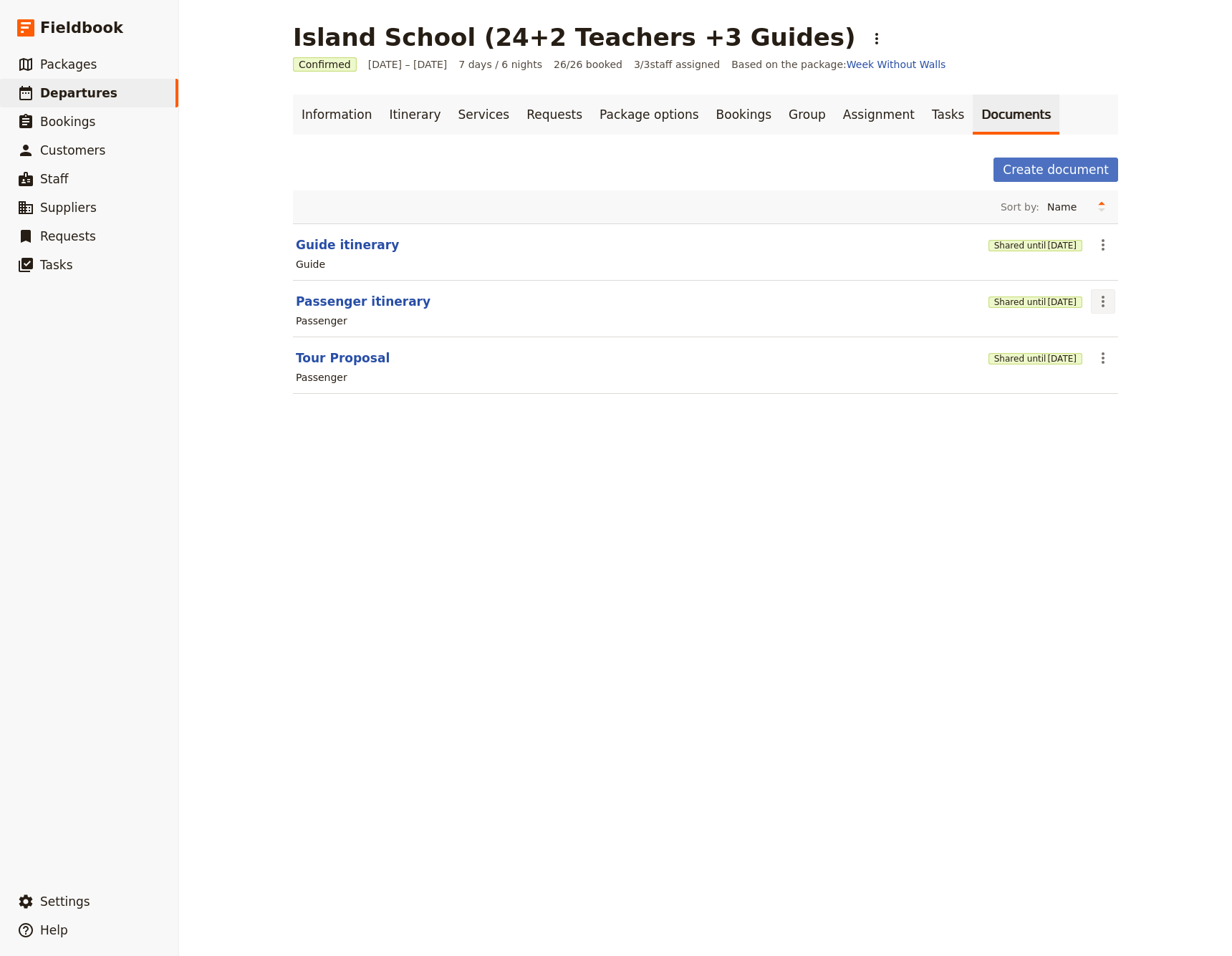
click at [916, 303] on icon "Actions" at bounding box center [1103, 301] width 17 height 17
click at [916, 351] on span "Edit document" at bounding box center [1137, 353] width 73 height 14
select select "PASSENGER"
select select "RUN_SHEET"
select select "LARGE"
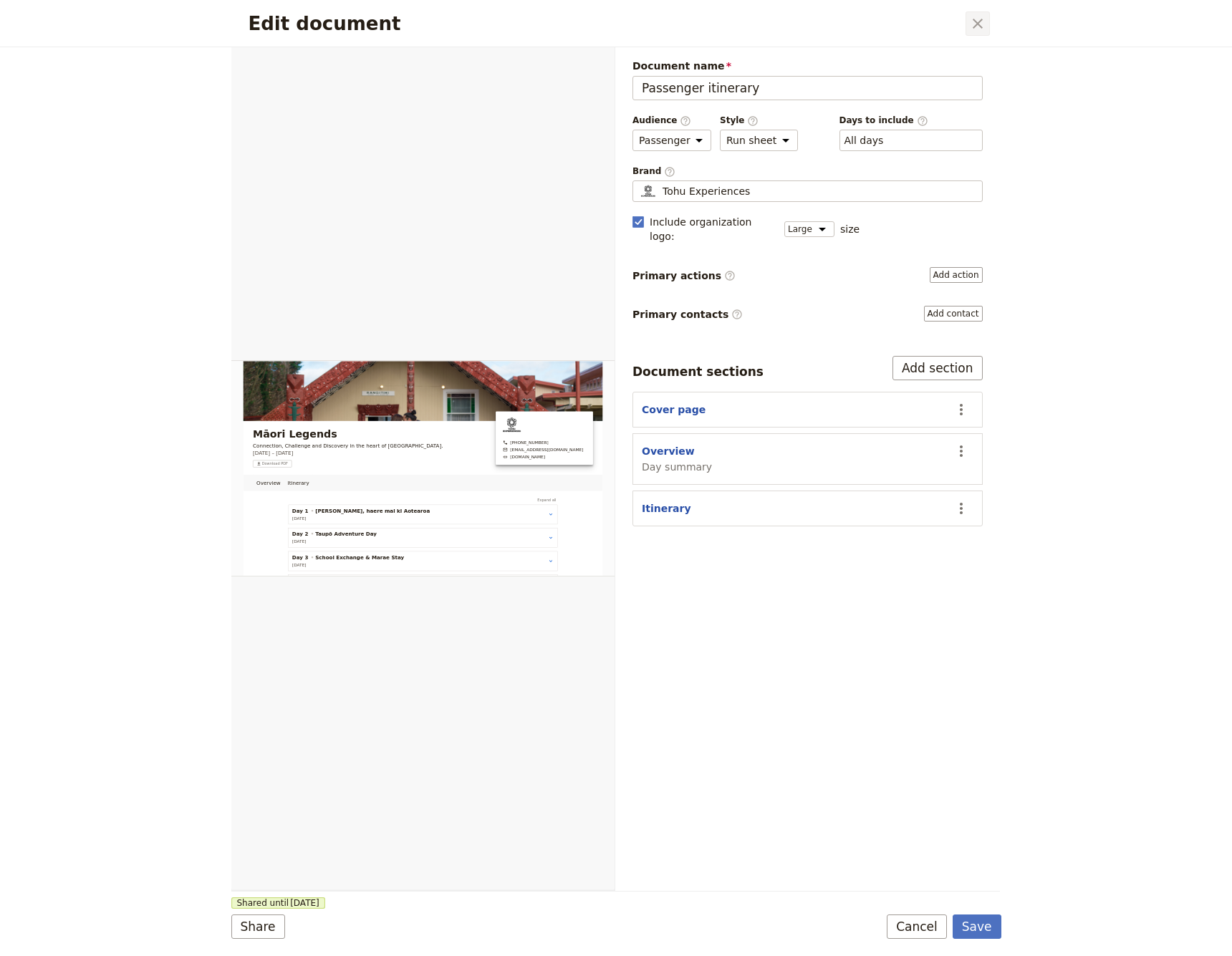
click at [916, 26] on icon "Close dialog" at bounding box center [978, 23] width 10 height 10
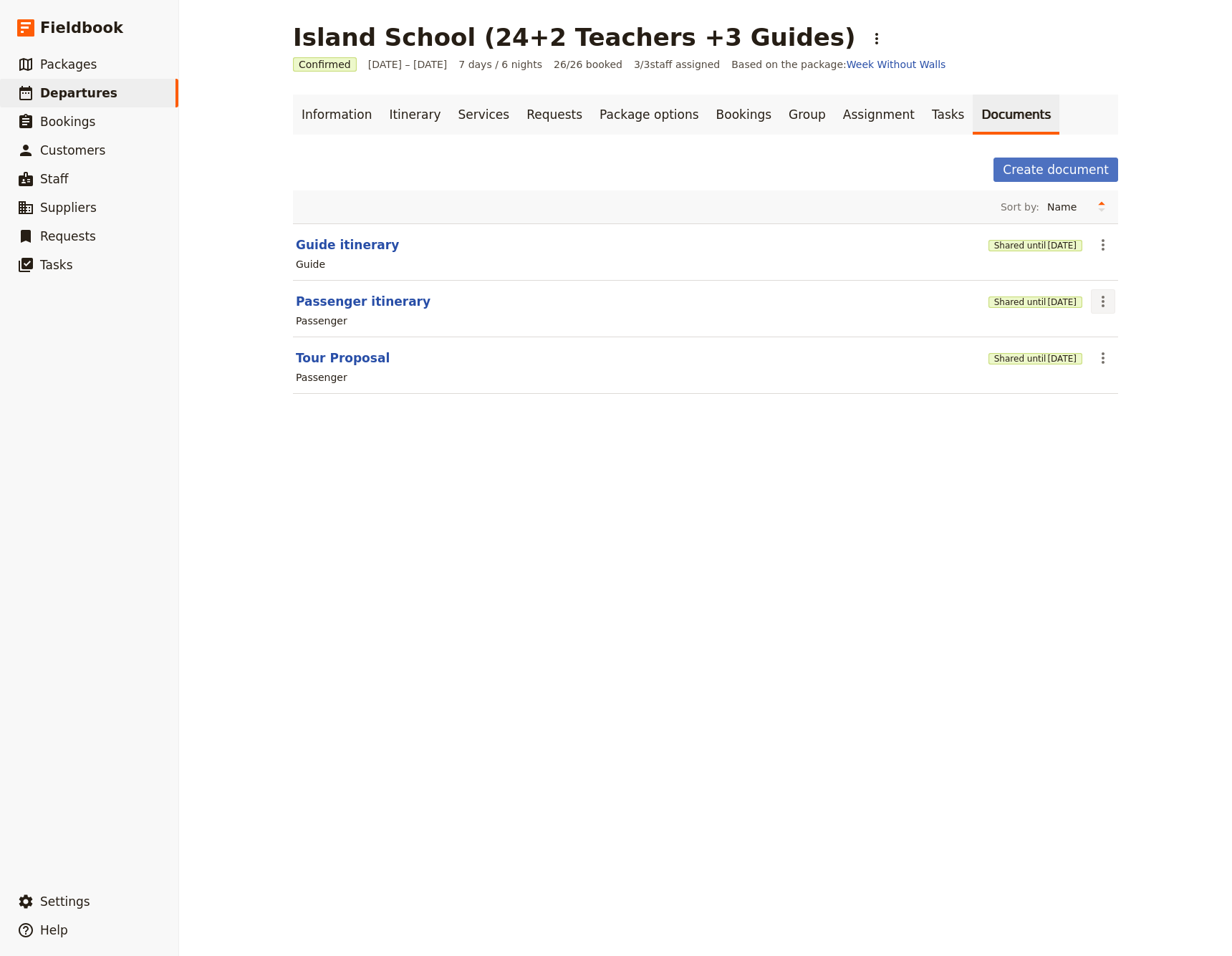
click at [916, 304] on icon "Actions" at bounding box center [1103, 301] width 17 height 17
click at [916, 331] on span "Share" at bounding box center [1115, 333] width 29 height 14
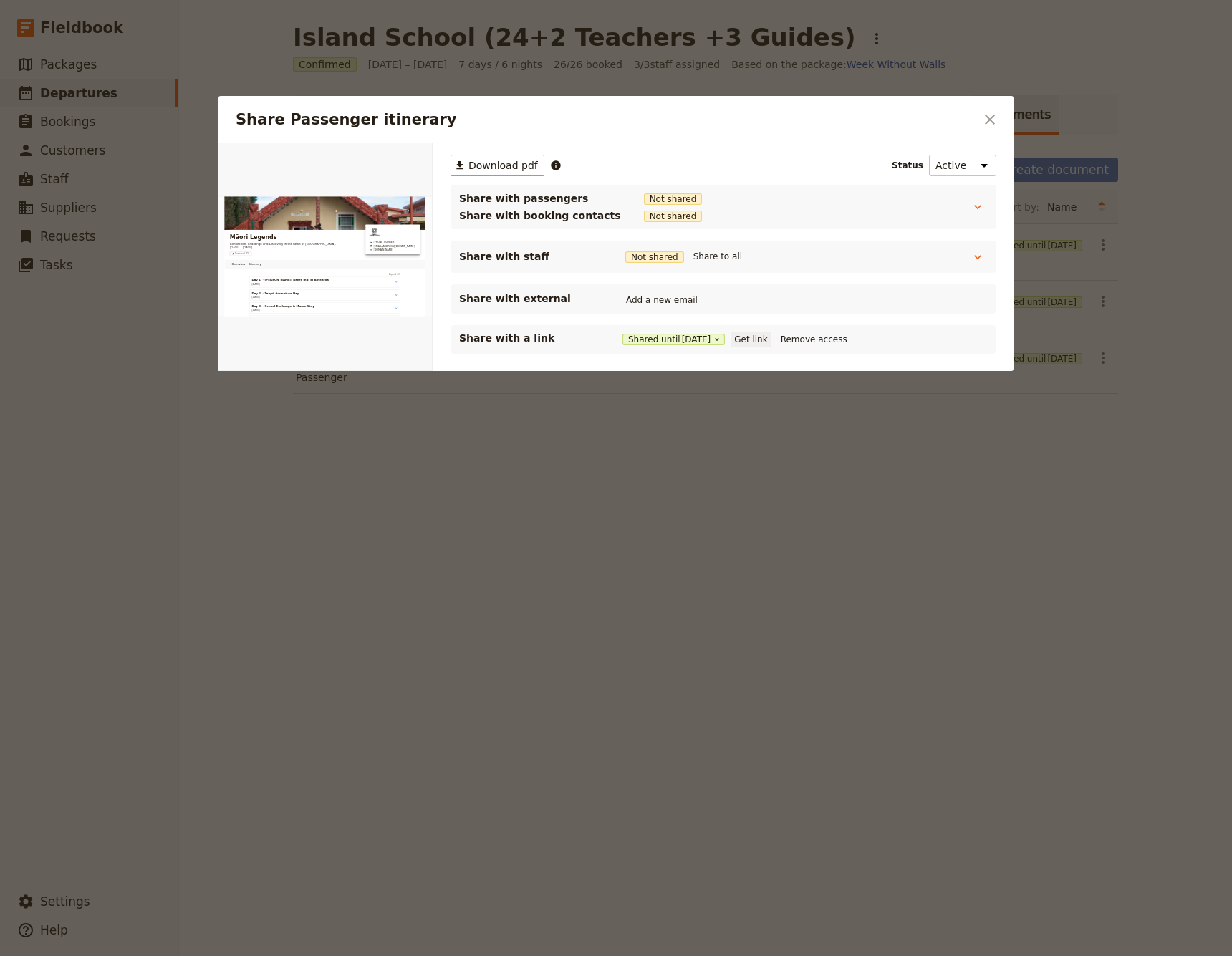
click at [771, 339] on button "Get link" at bounding box center [751, 339] width 40 height 16
click at [916, 120] on icon "Close dialog" at bounding box center [990, 119] width 10 height 10
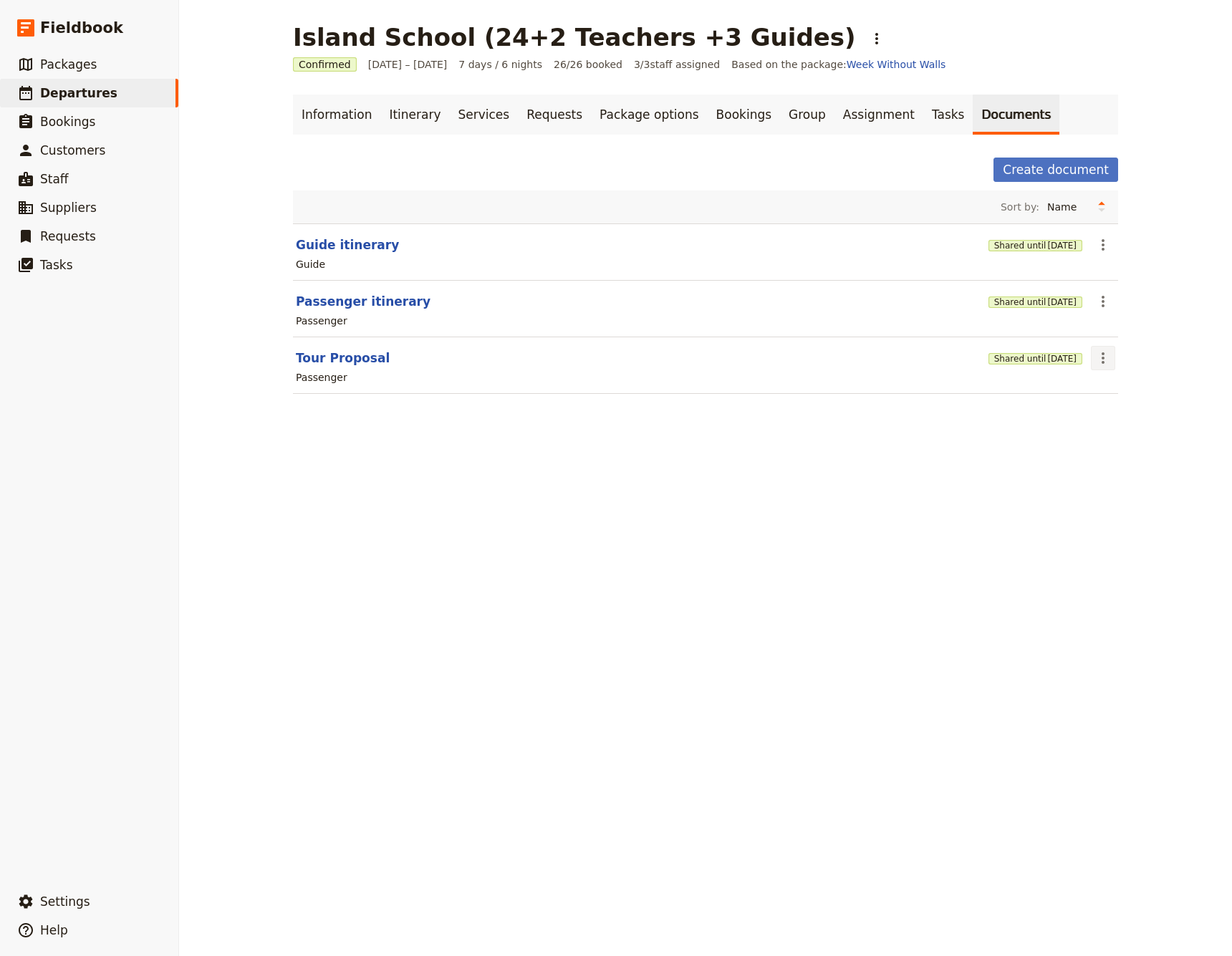
click at [916, 358] on icon "Actions" at bounding box center [1103, 357] width 17 height 17
click at [916, 389] on span "Share" at bounding box center [1115, 390] width 29 height 14
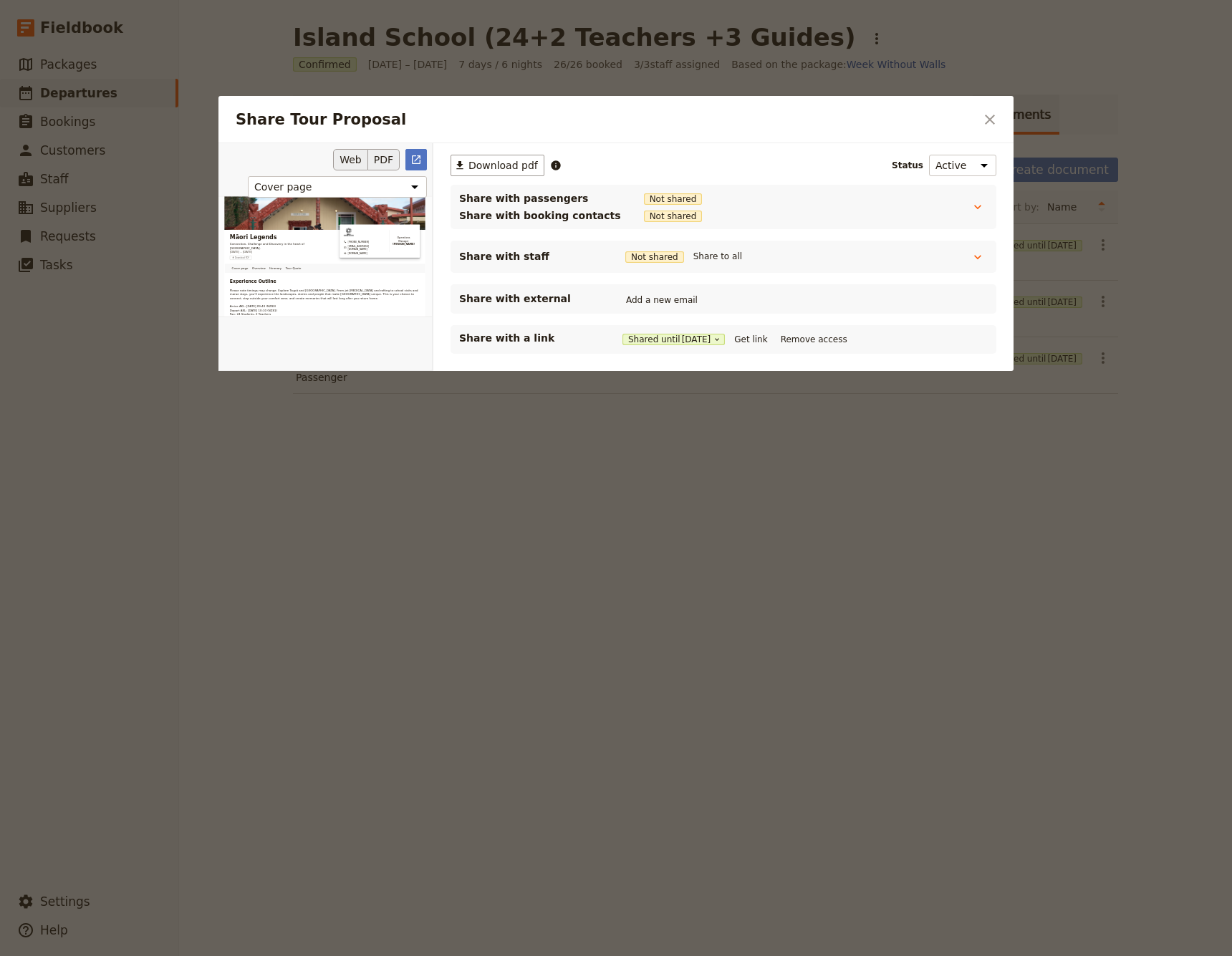
click at [384, 158] on button "PDF" at bounding box center [384, 159] width 31 height 22
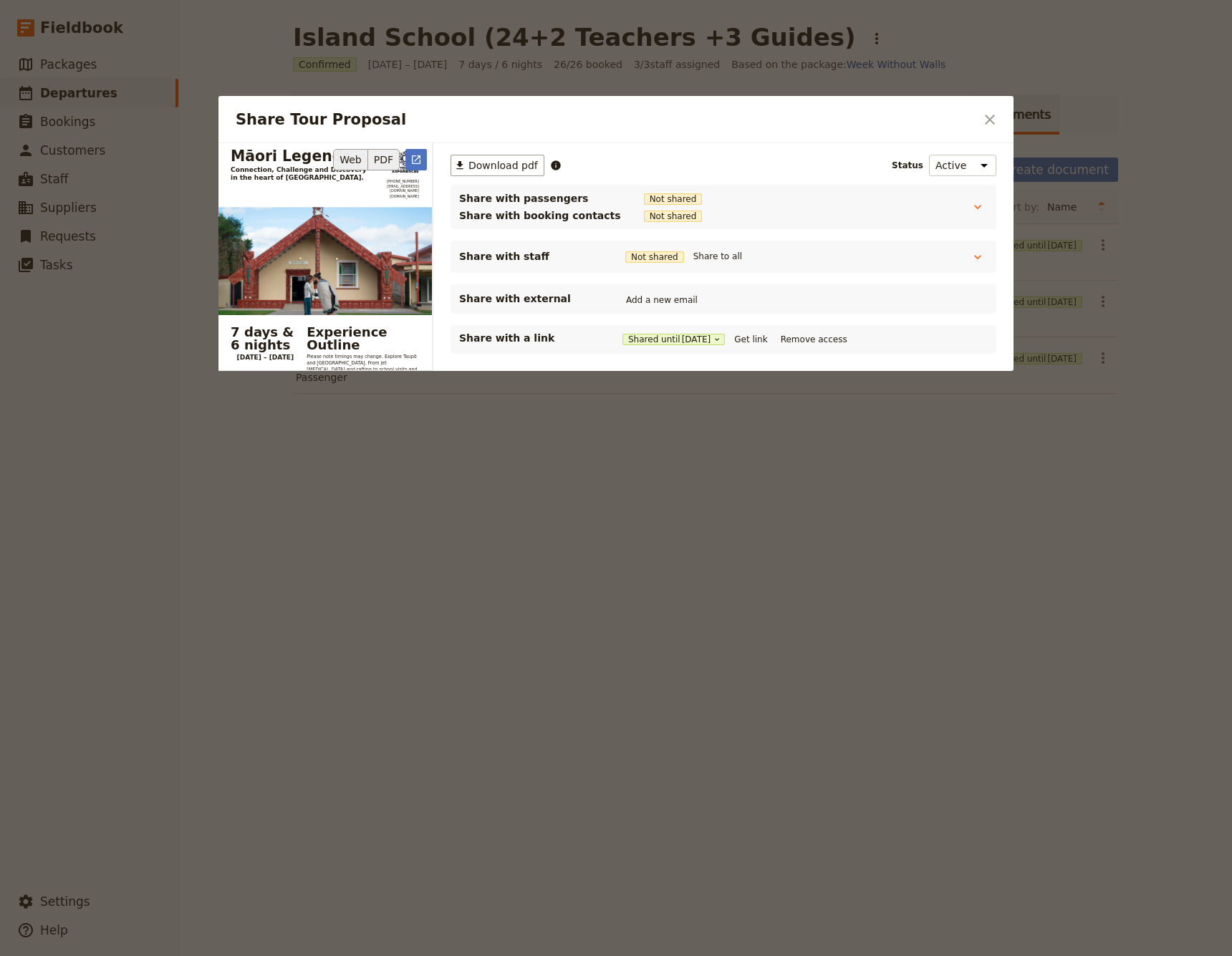
click at [354, 159] on button "Web" at bounding box center [351, 159] width 35 height 22
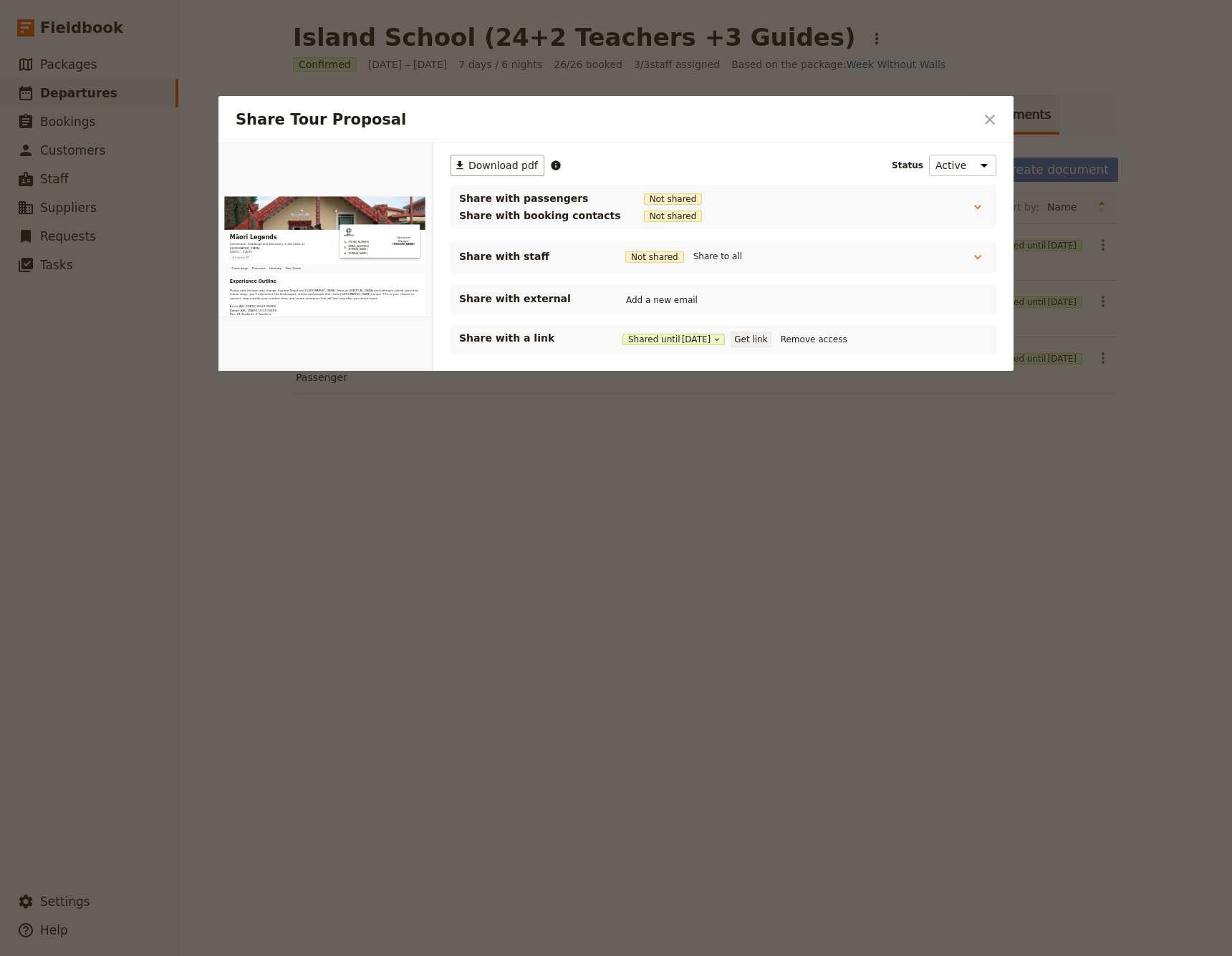
click at [762, 337] on button "Get link" at bounding box center [751, 339] width 40 height 16
